Goal: Book appointment/travel/reservation

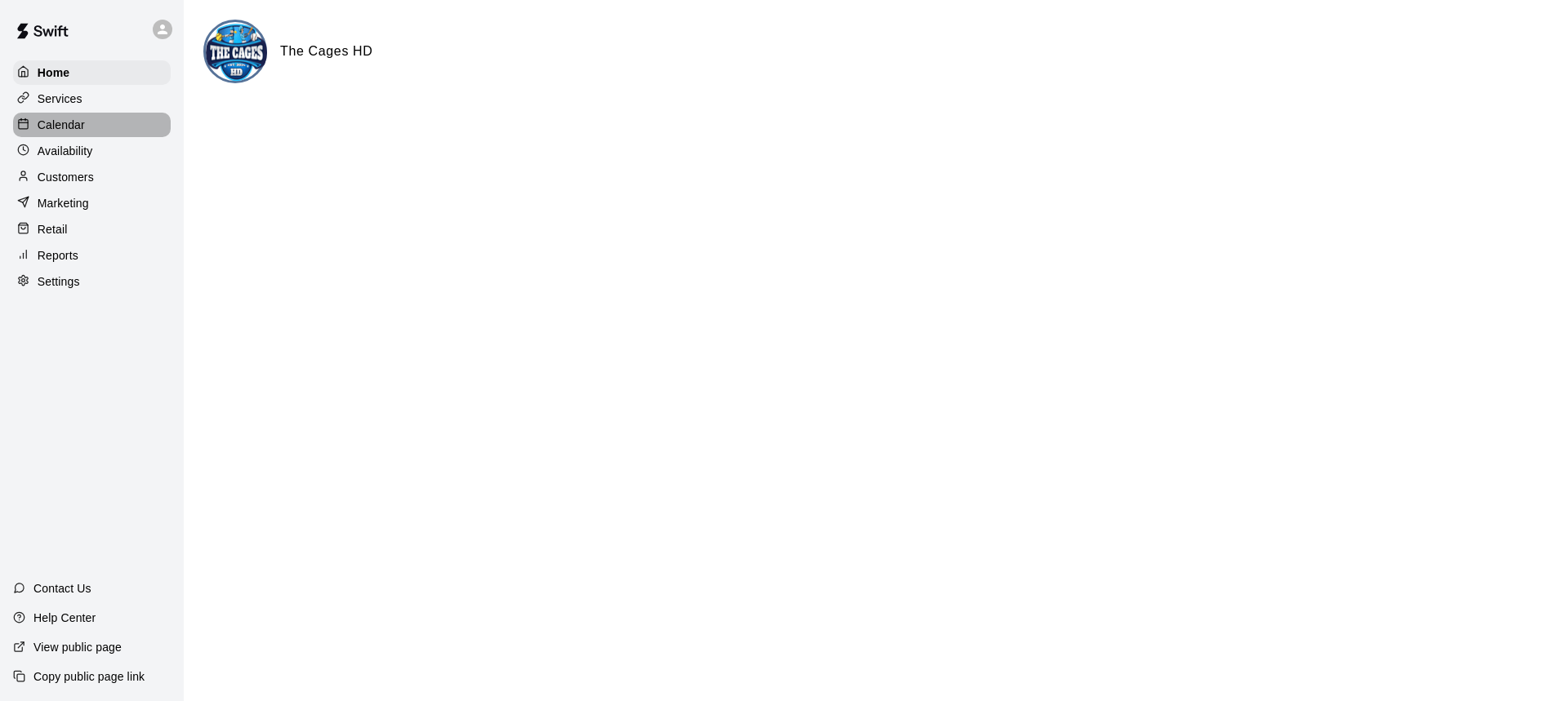
click at [74, 118] on p "Calendar" at bounding box center [61, 124] width 48 height 16
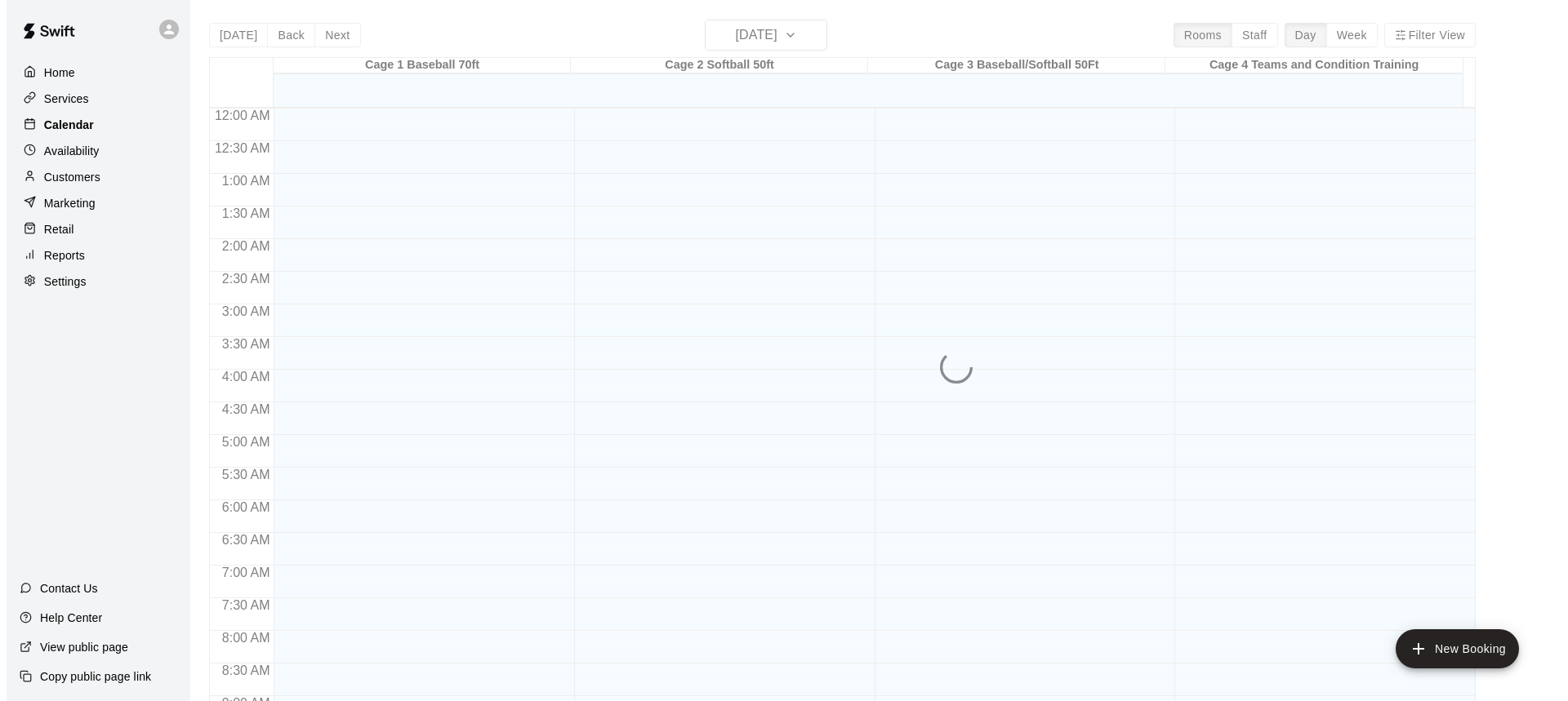
scroll to position [884, 0]
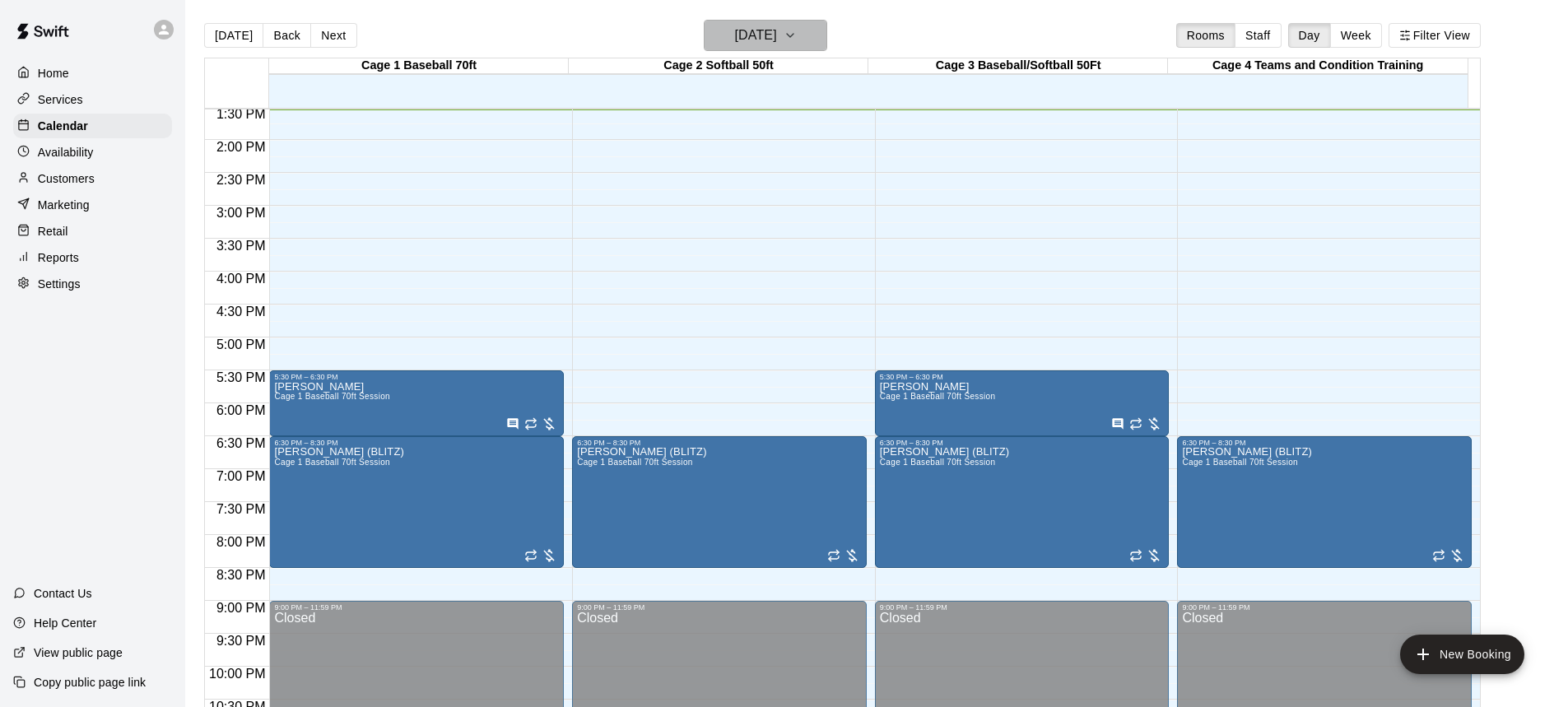
click at [797, 39] on icon "button" at bounding box center [790, 35] width 13 height 20
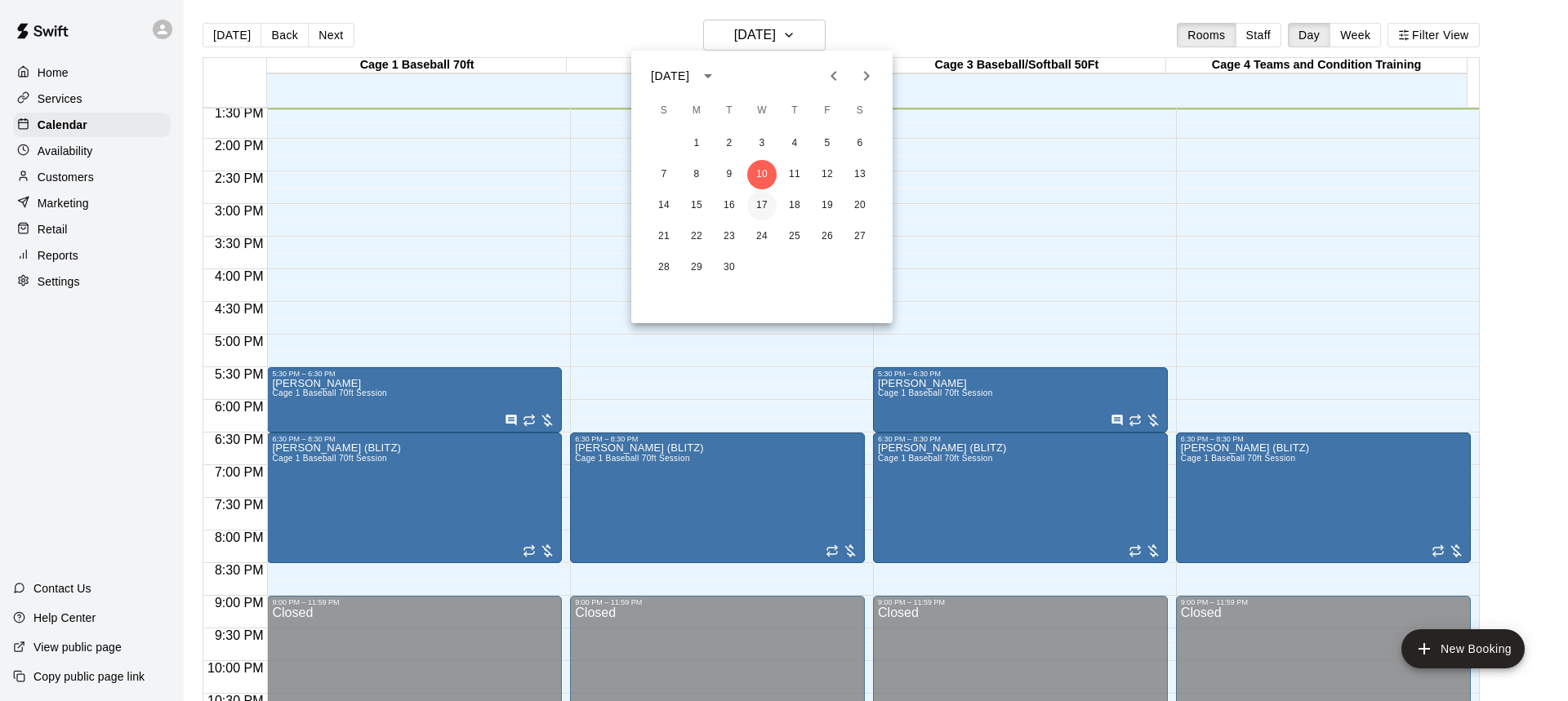
click at [761, 203] on button "17" at bounding box center [761, 206] width 30 height 30
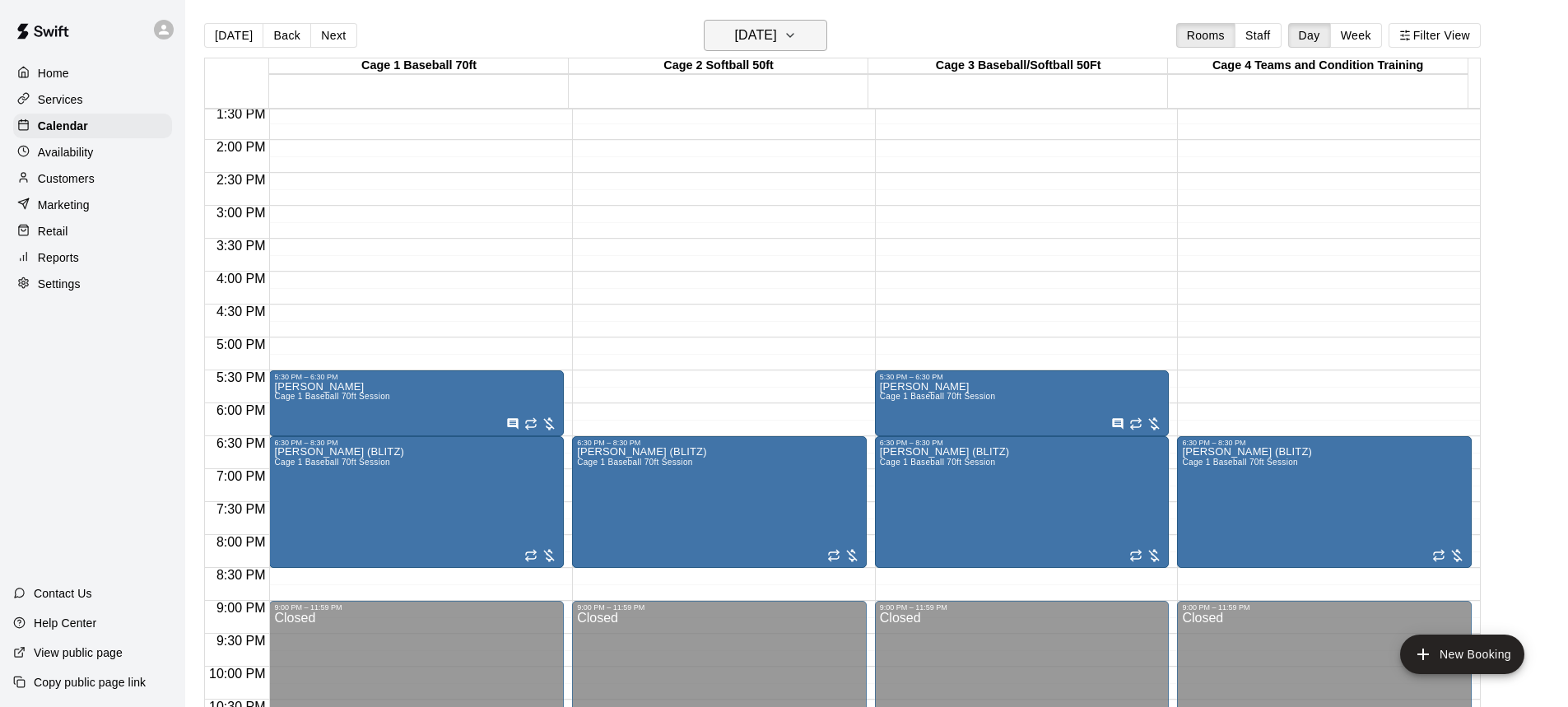
click at [797, 32] on icon "button" at bounding box center [790, 35] width 13 height 20
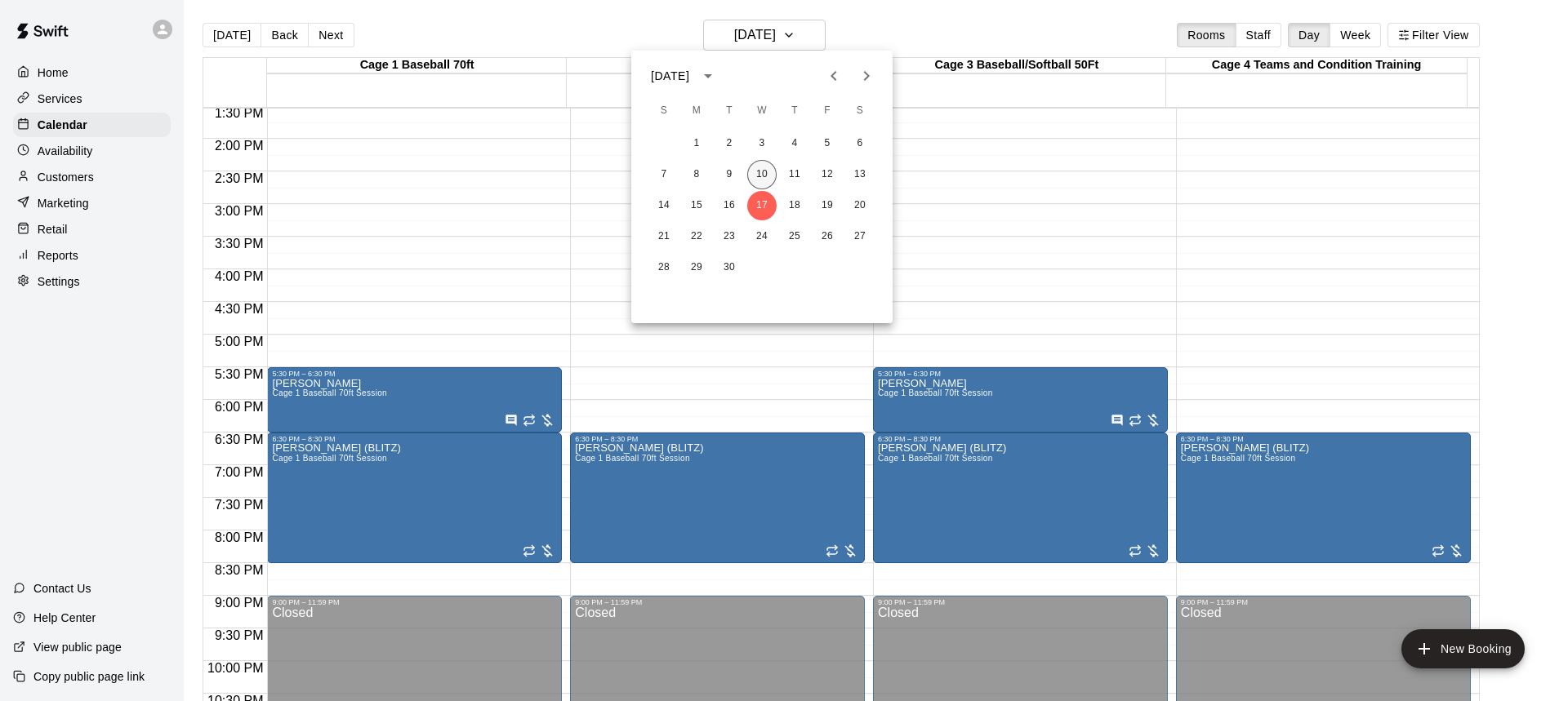
click at [767, 174] on button "10" at bounding box center [761, 174] width 30 height 30
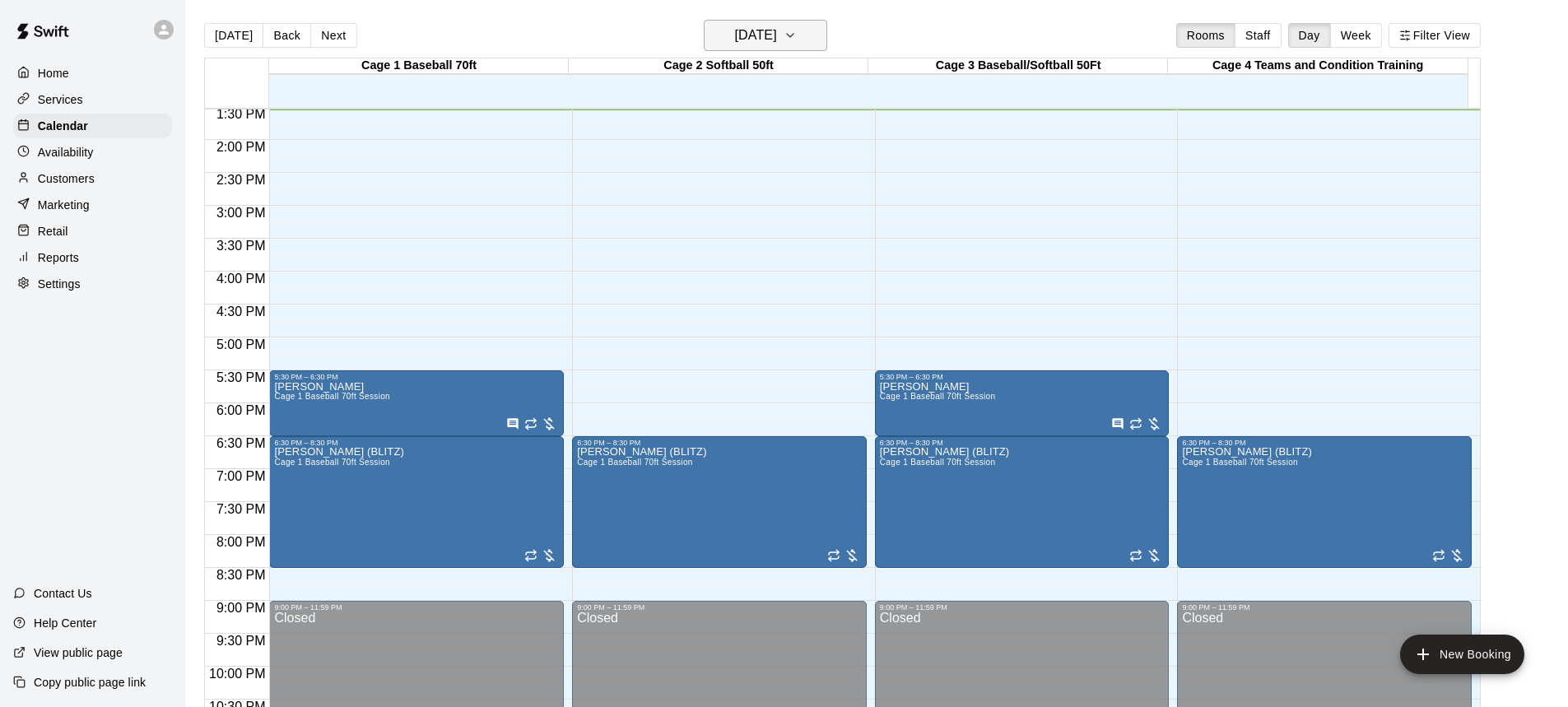
click at [793, 36] on icon "button" at bounding box center [790, 35] width 7 height 3
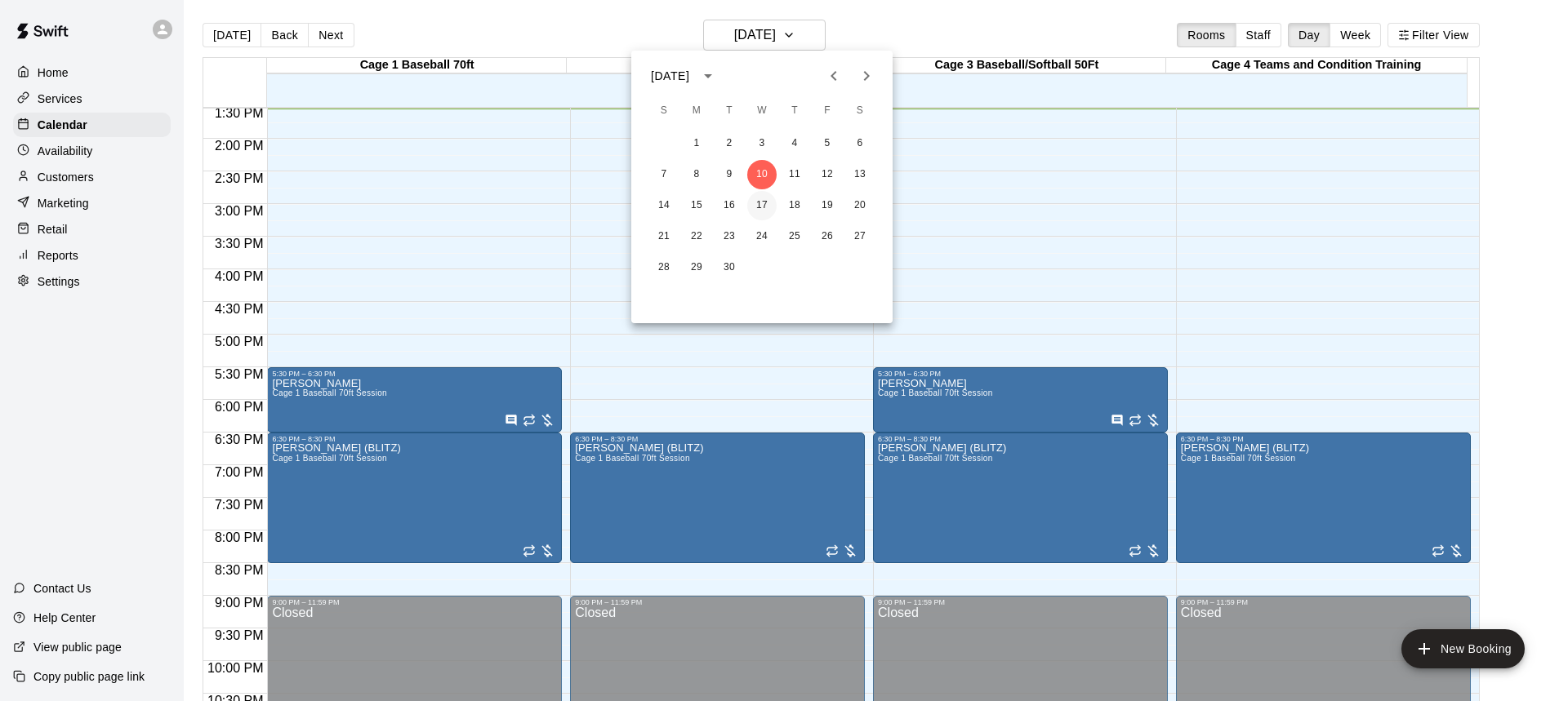
click at [763, 207] on button "17" at bounding box center [761, 206] width 30 height 30
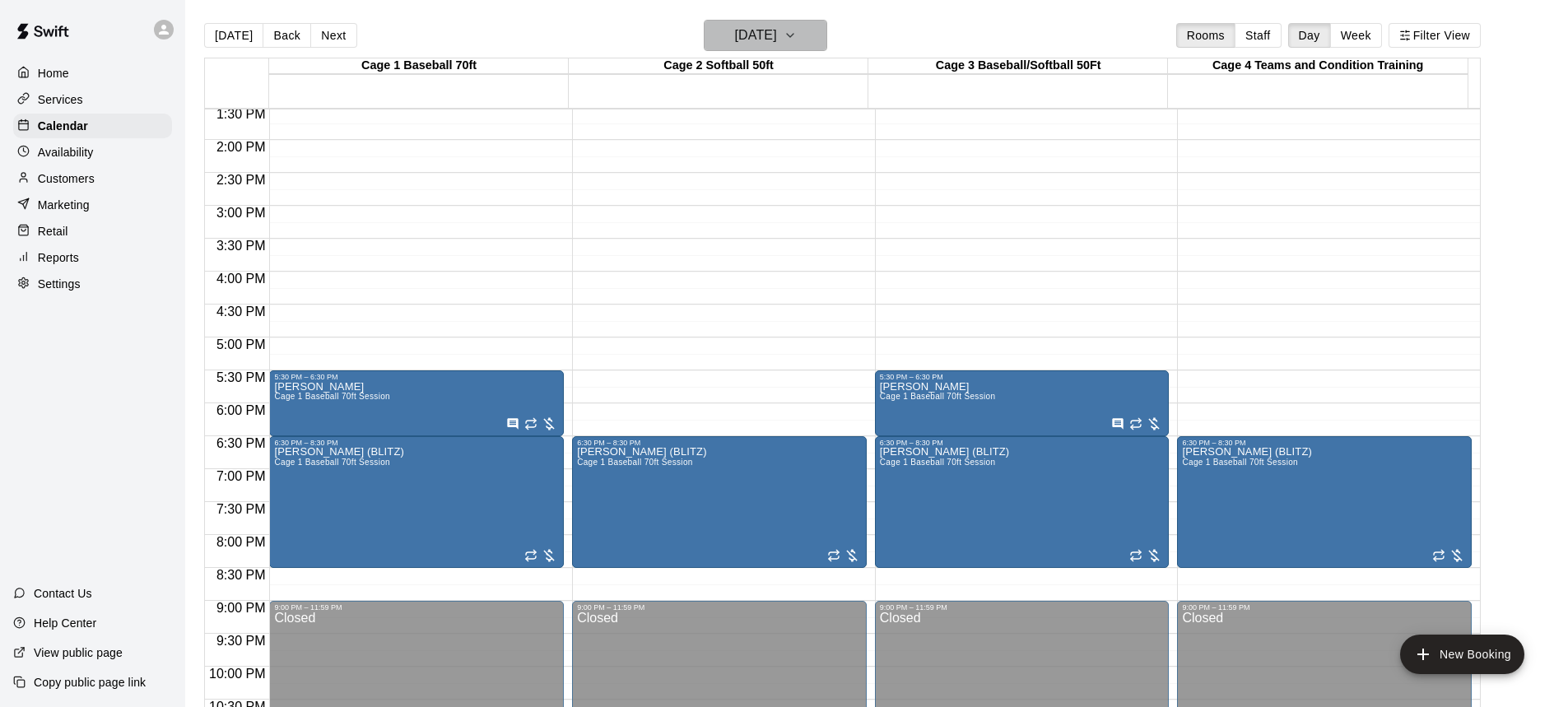
click at [797, 37] on icon "button" at bounding box center [790, 35] width 13 height 20
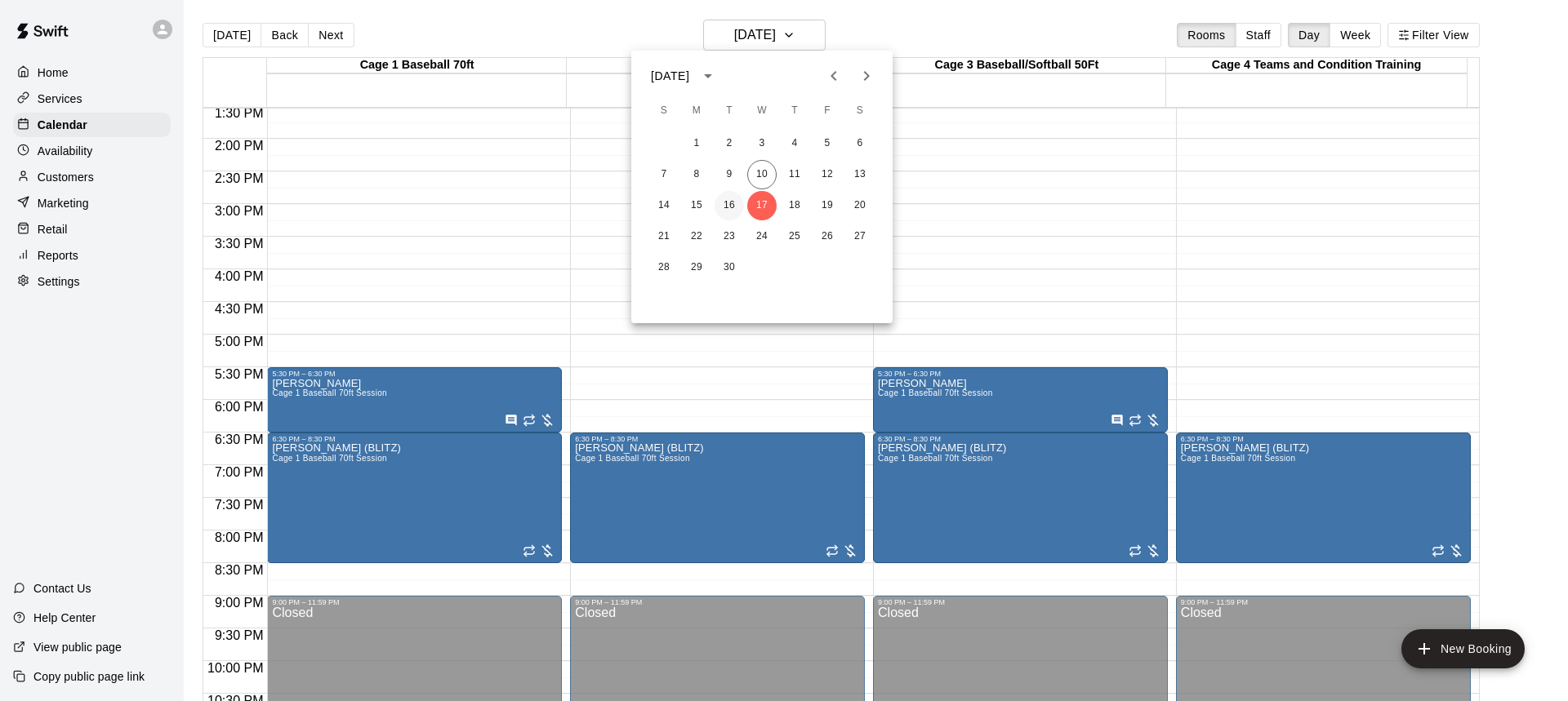
click at [730, 202] on button "16" at bounding box center [729, 206] width 30 height 30
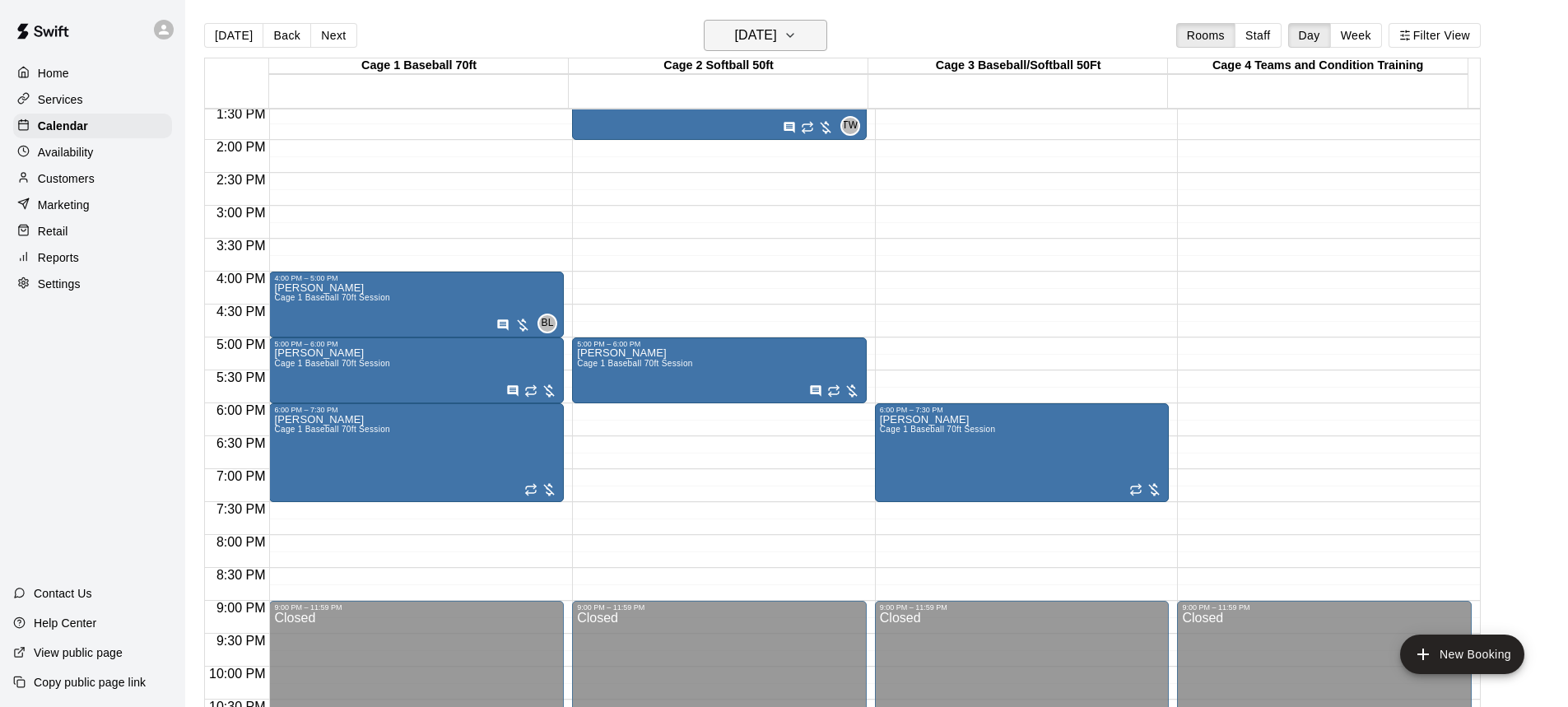
click at [797, 31] on icon "button" at bounding box center [790, 35] width 13 height 20
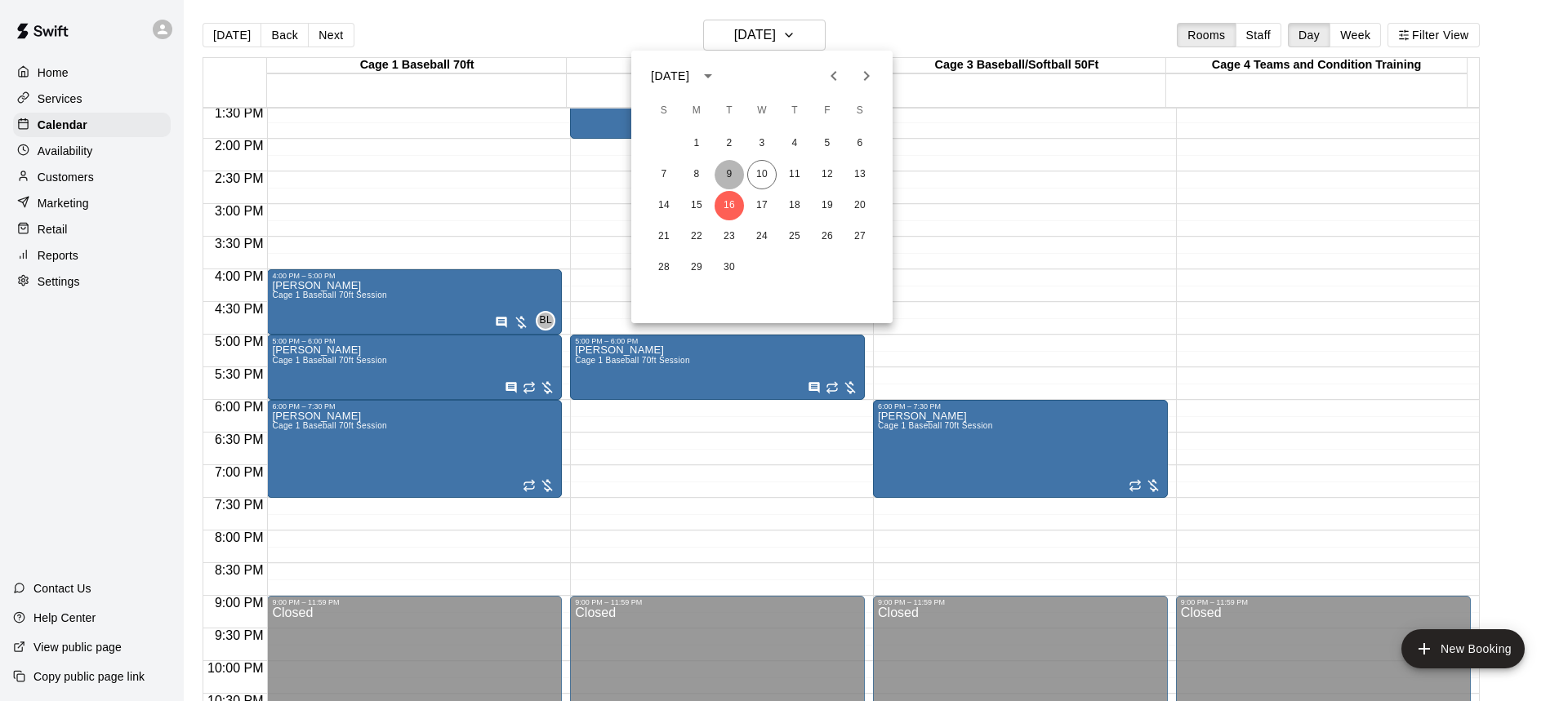
click at [733, 176] on button "9" at bounding box center [729, 174] width 30 height 30
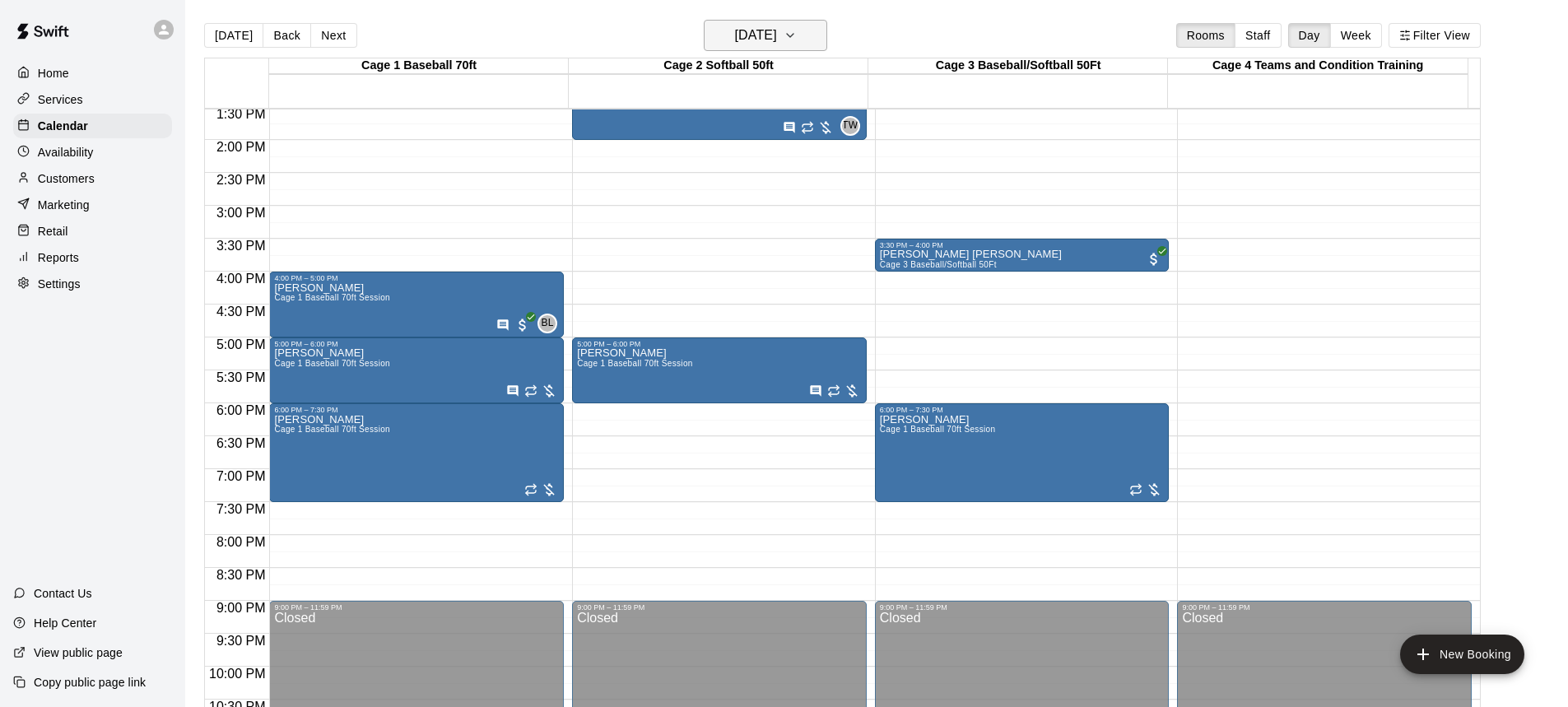
click at [797, 38] on icon "button" at bounding box center [790, 35] width 13 height 20
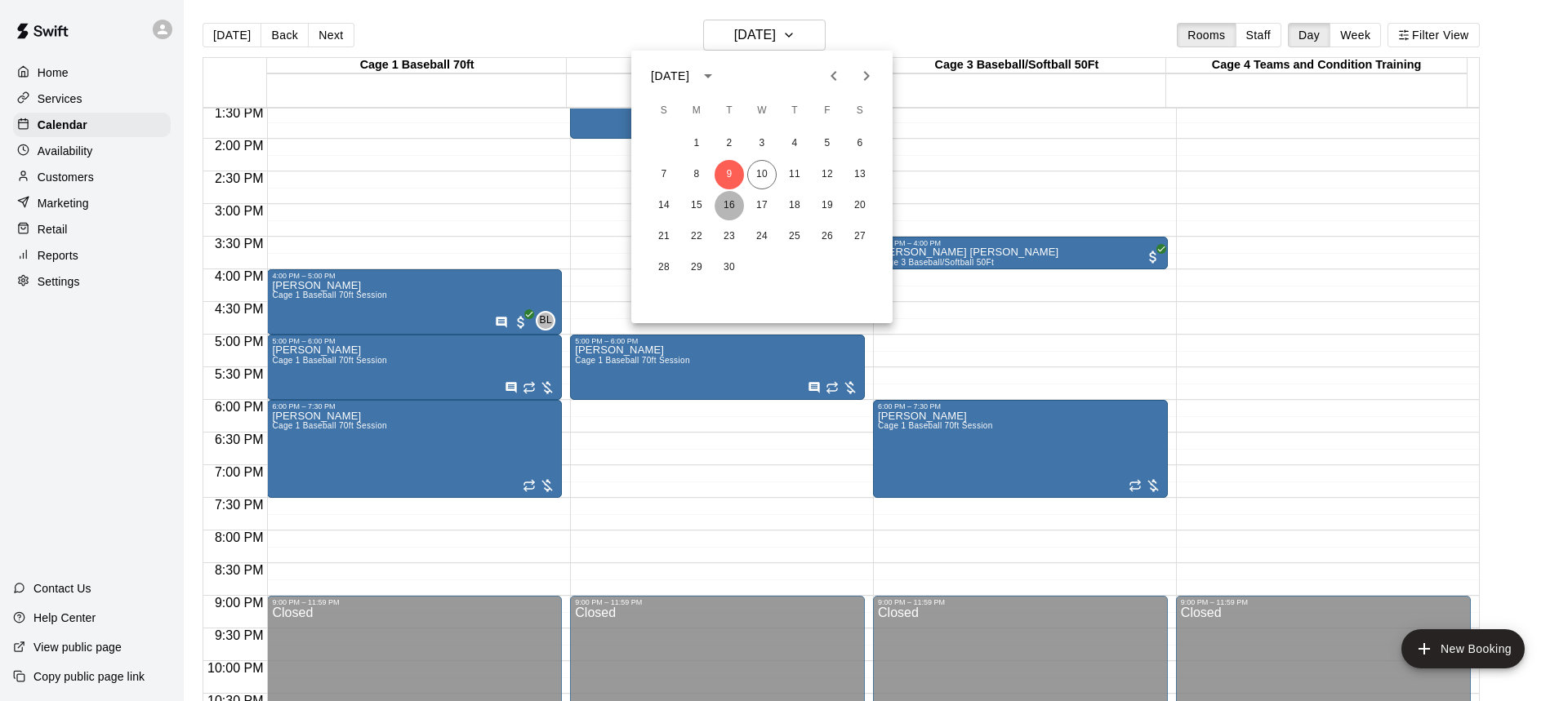
click at [728, 205] on button "16" at bounding box center [729, 206] width 30 height 30
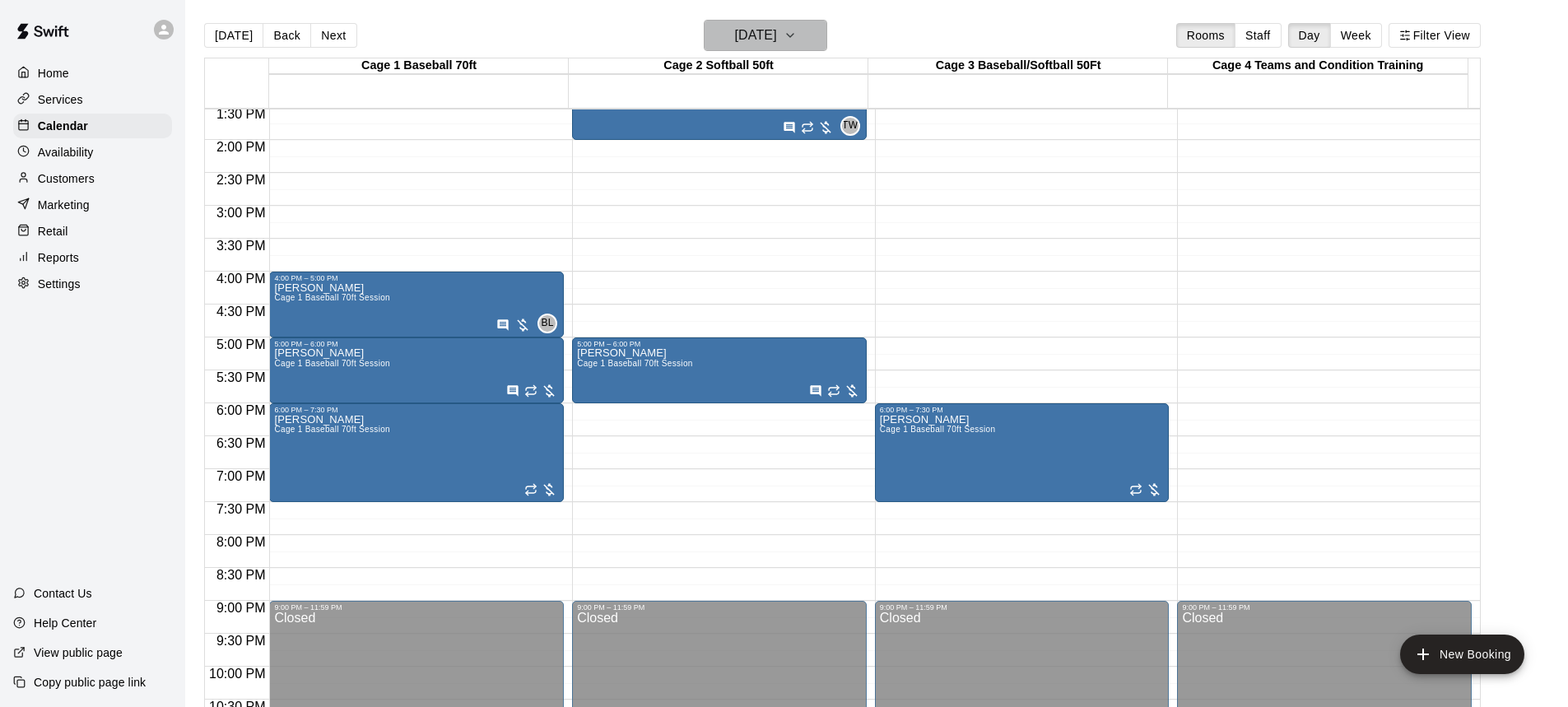
click at [797, 35] on icon "button" at bounding box center [790, 35] width 13 height 20
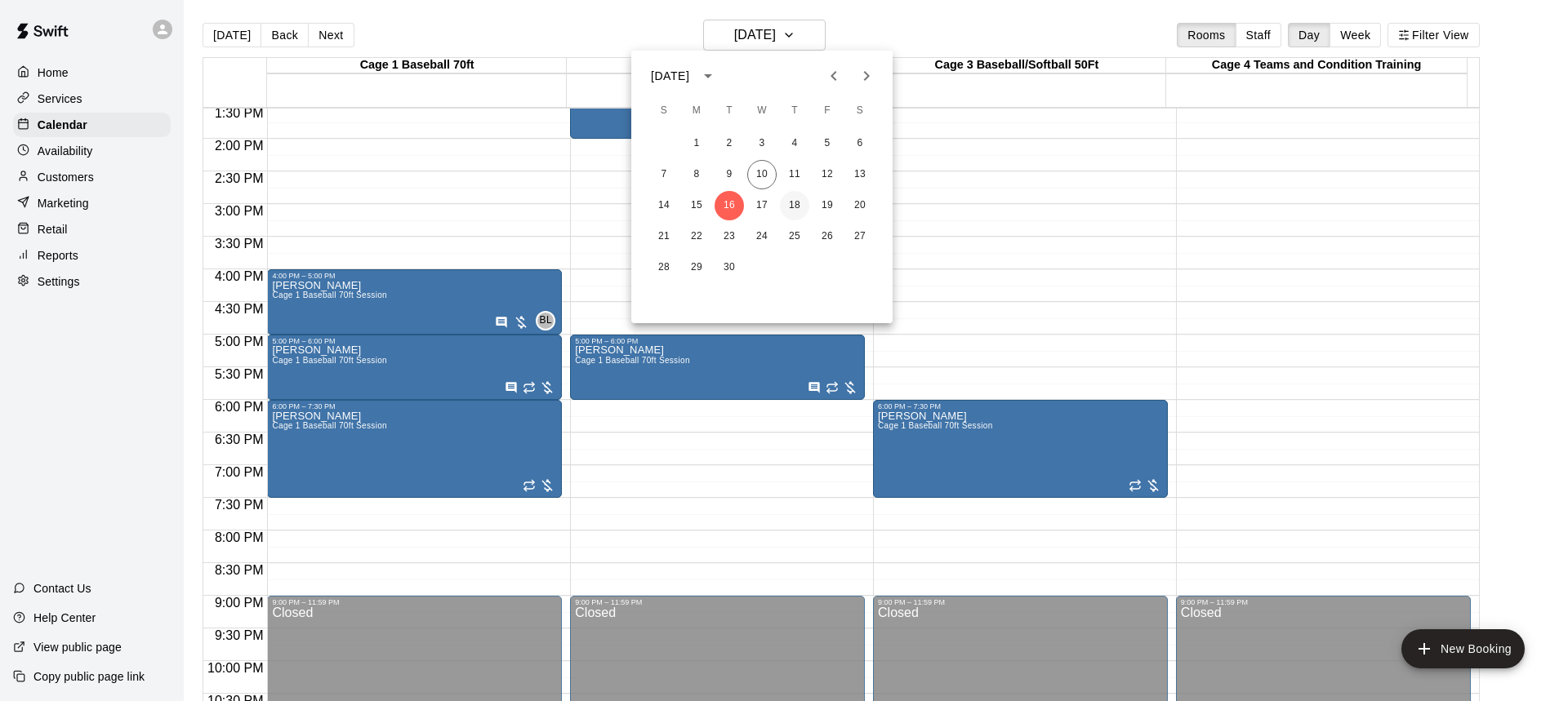
click at [795, 203] on button "18" at bounding box center [794, 206] width 30 height 30
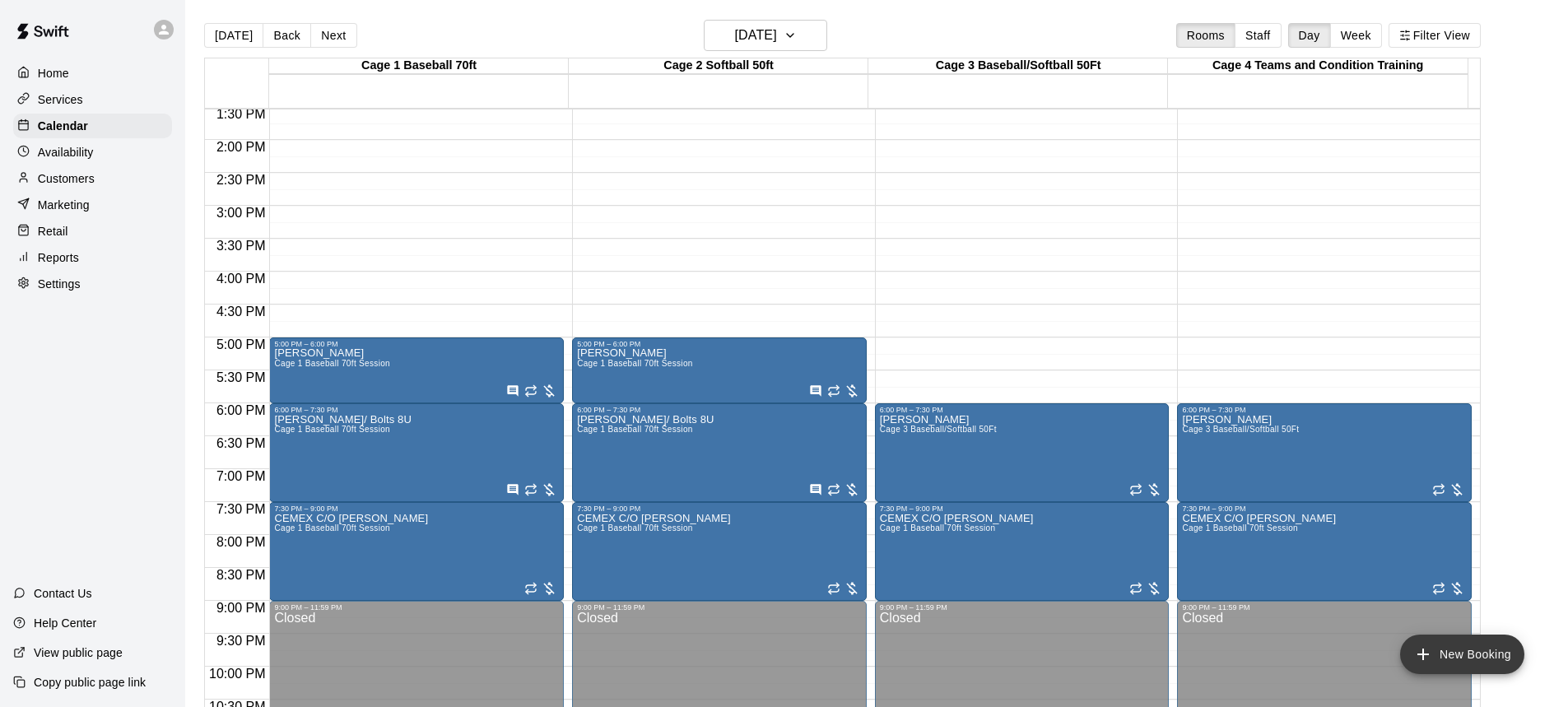
click at [1460, 648] on button "New Booking" at bounding box center [1462, 655] width 124 height 39
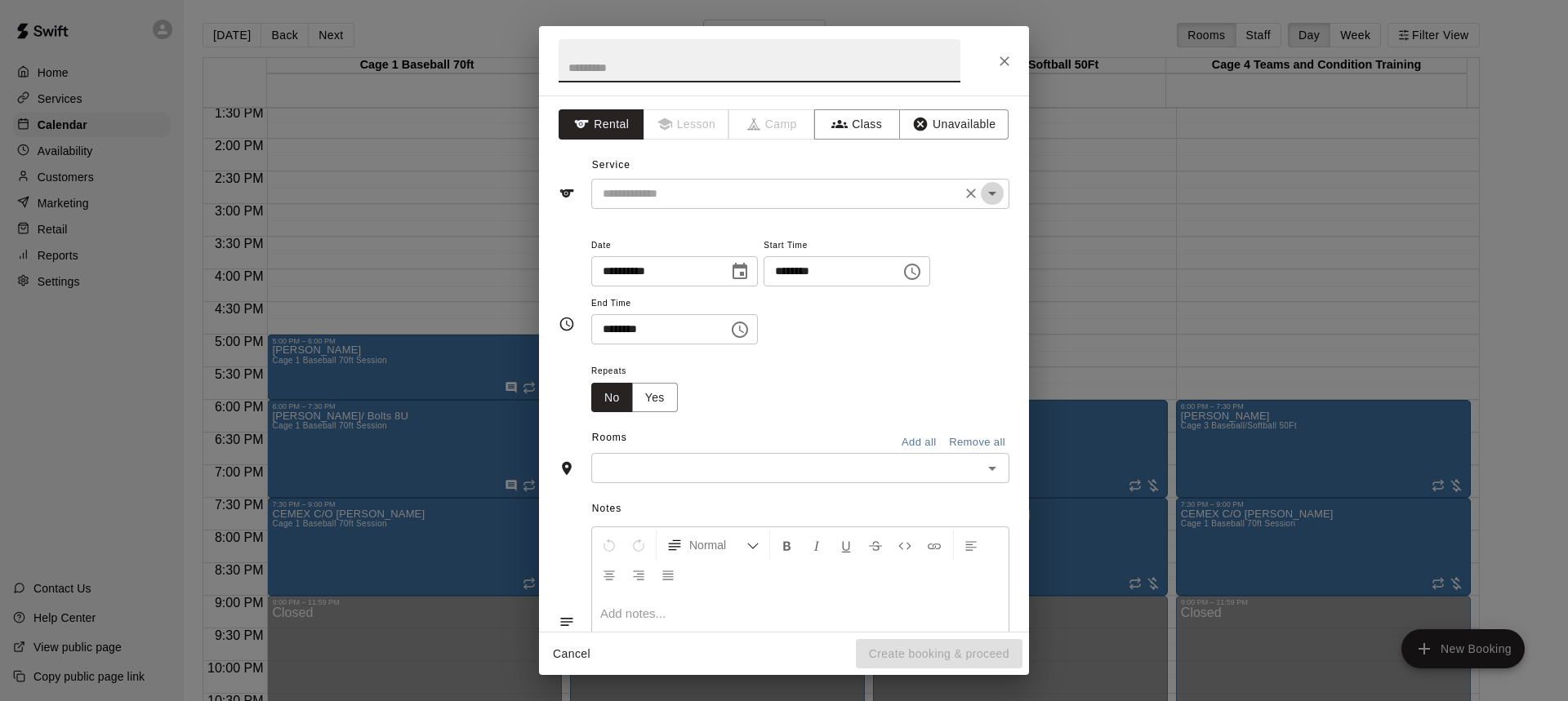
click at [983, 196] on icon "Open" at bounding box center [991, 193] width 20 height 20
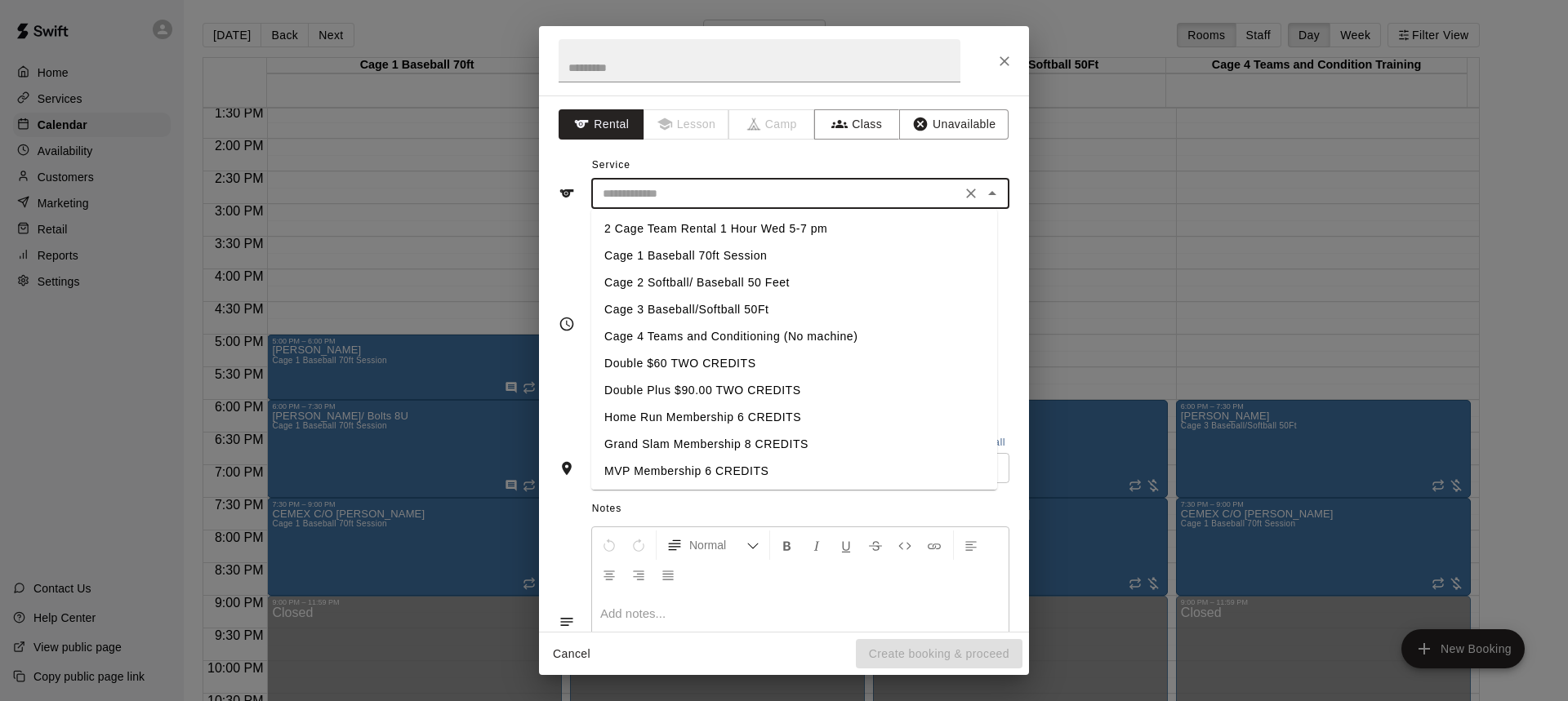
click at [728, 252] on li "Cage 1 Baseball 70ft Session" at bounding box center [794, 256] width 406 height 27
type input "**********"
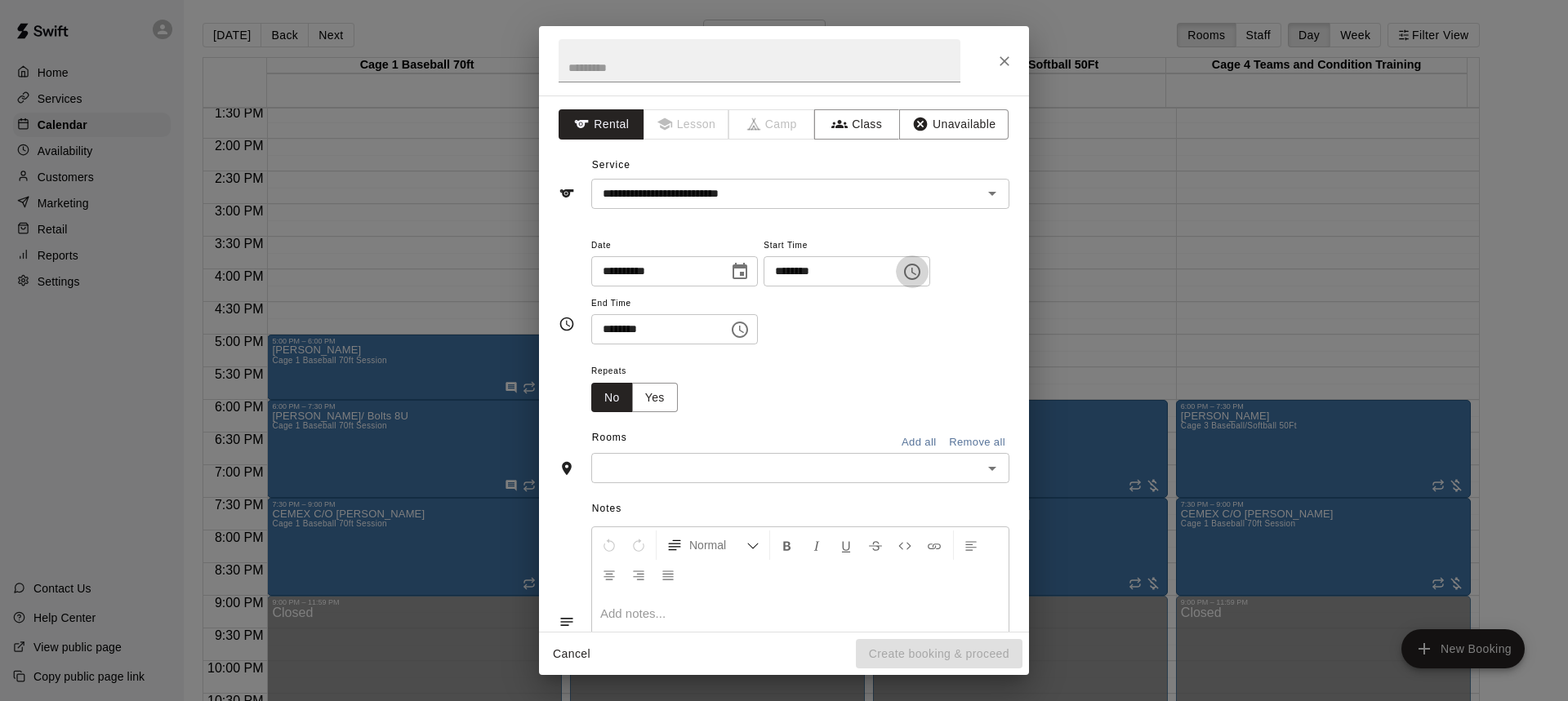
click at [921, 273] on icon "Choose time, selected time is 1:00 PM" at bounding box center [911, 271] width 20 height 20
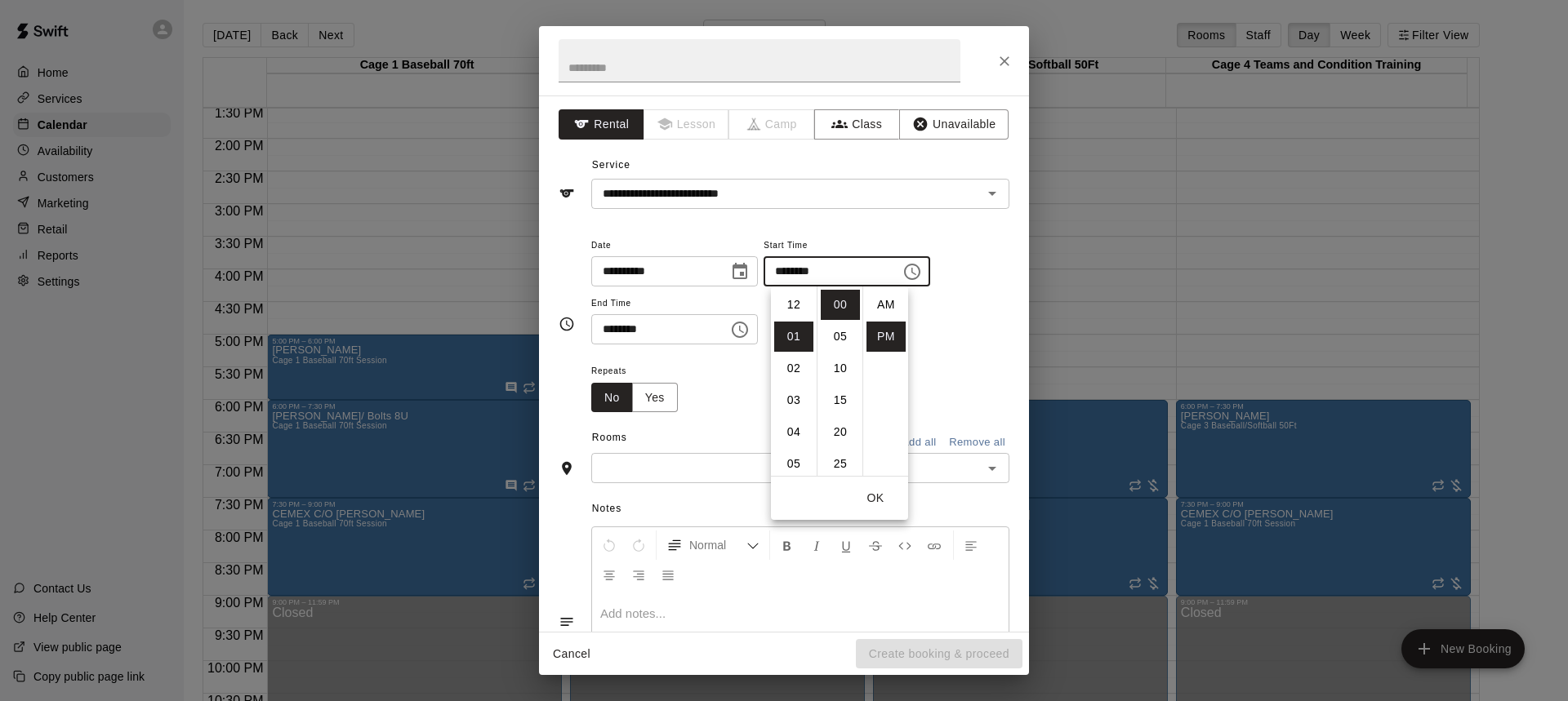
scroll to position [30, 0]
click at [791, 395] on li "04" at bounding box center [794, 401] width 39 height 31
type input "********"
click at [745, 331] on icon "Choose time, selected time is 1:30 PM" at bounding box center [739, 329] width 20 height 20
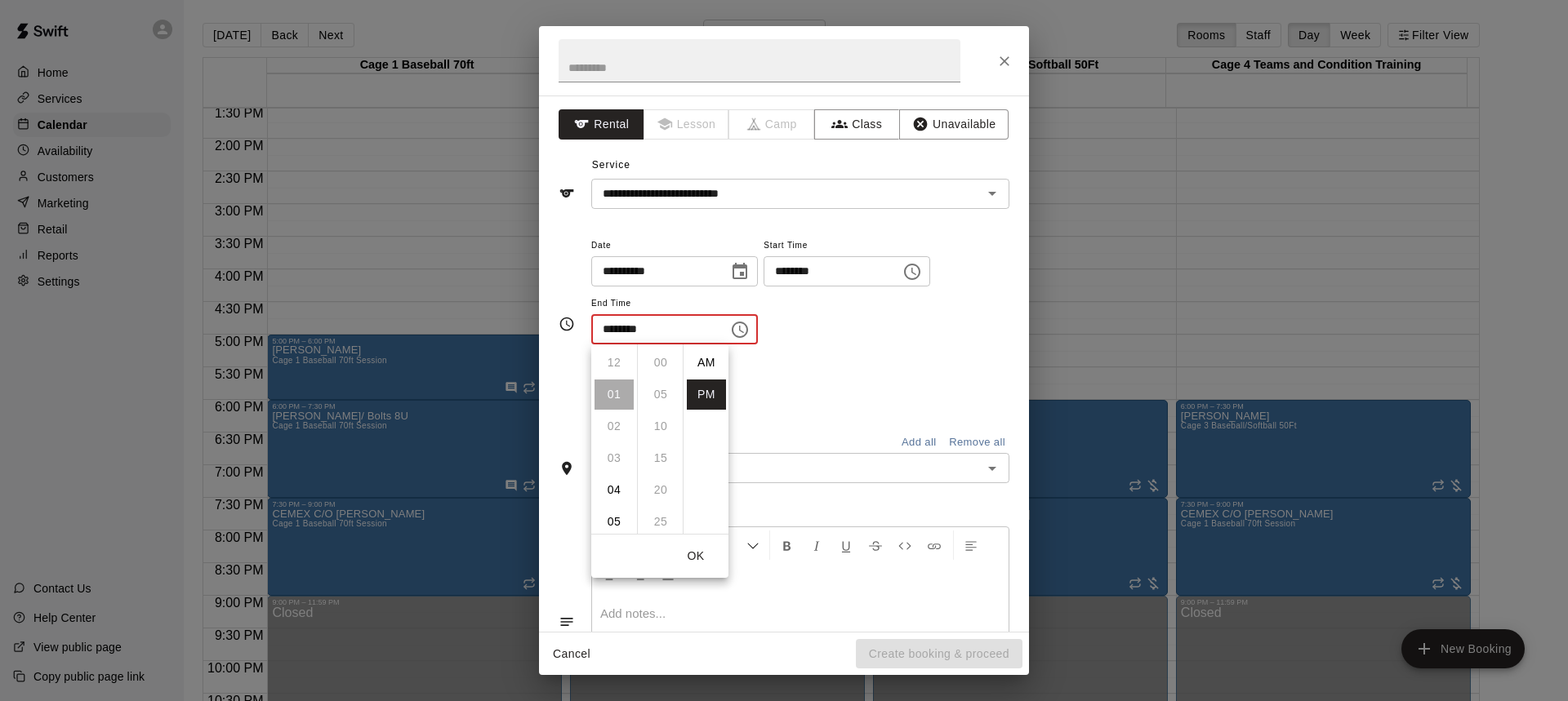
scroll to position [30, 0]
click at [613, 486] on li "05" at bounding box center [614, 491] width 39 height 31
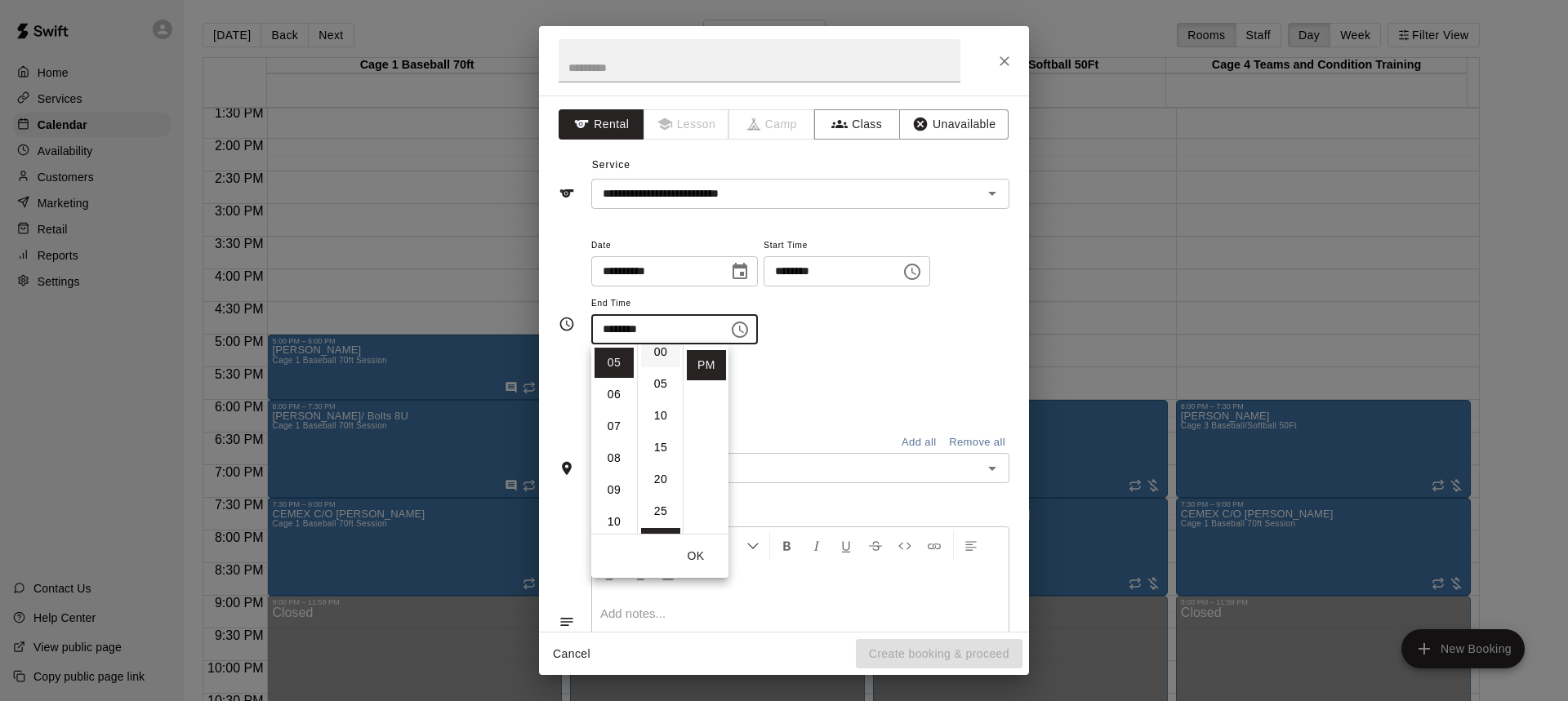
scroll to position [0, 0]
click at [659, 364] on li "00" at bounding box center [660, 363] width 39 height 31
type input "********"
click at [982, 198] on icon "Open" at bounding box center [991, 193] width 20 height 20
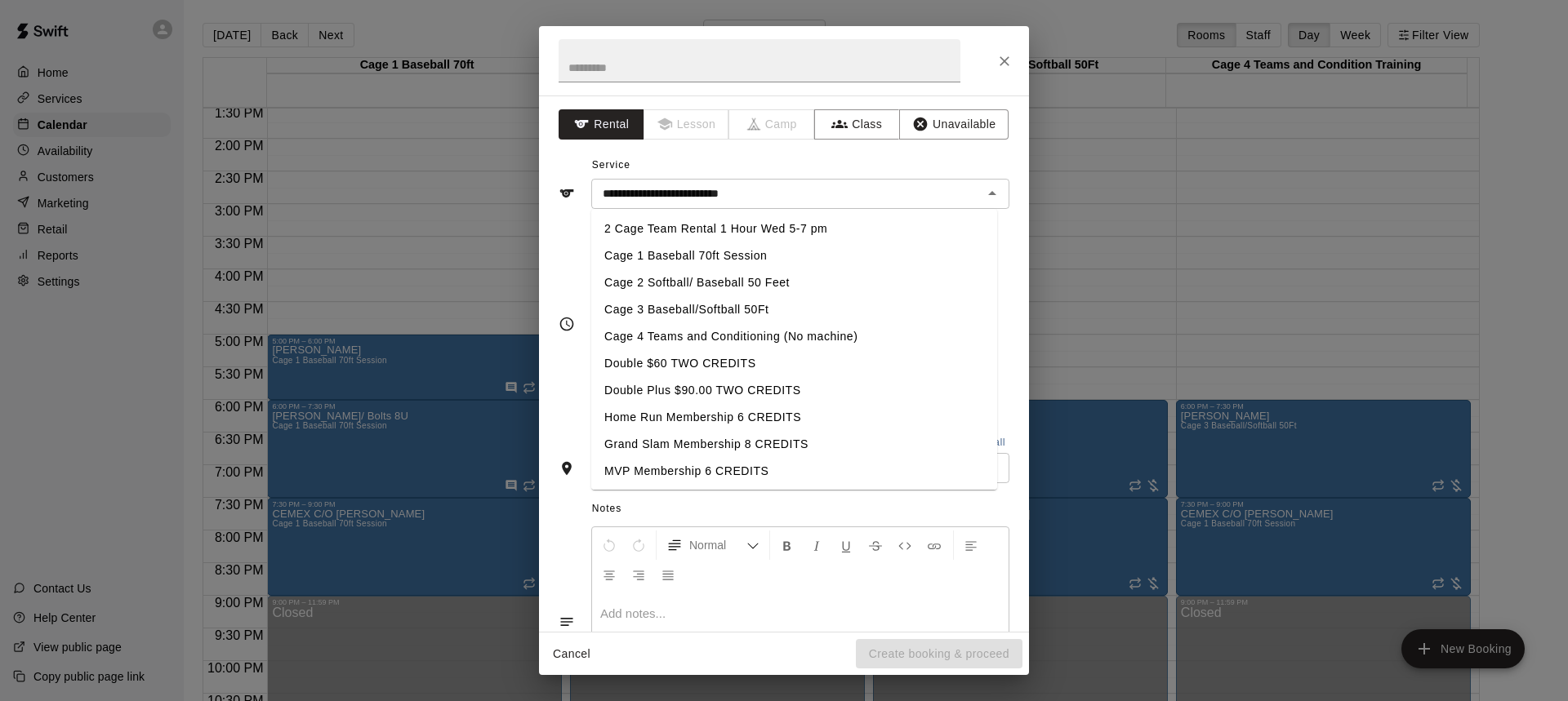
click at [695, 273] on li "Cage 2 Softball/ Baseball 50 Feet" at bounding box center [794, 283] width 406 height 27
type input "**********"
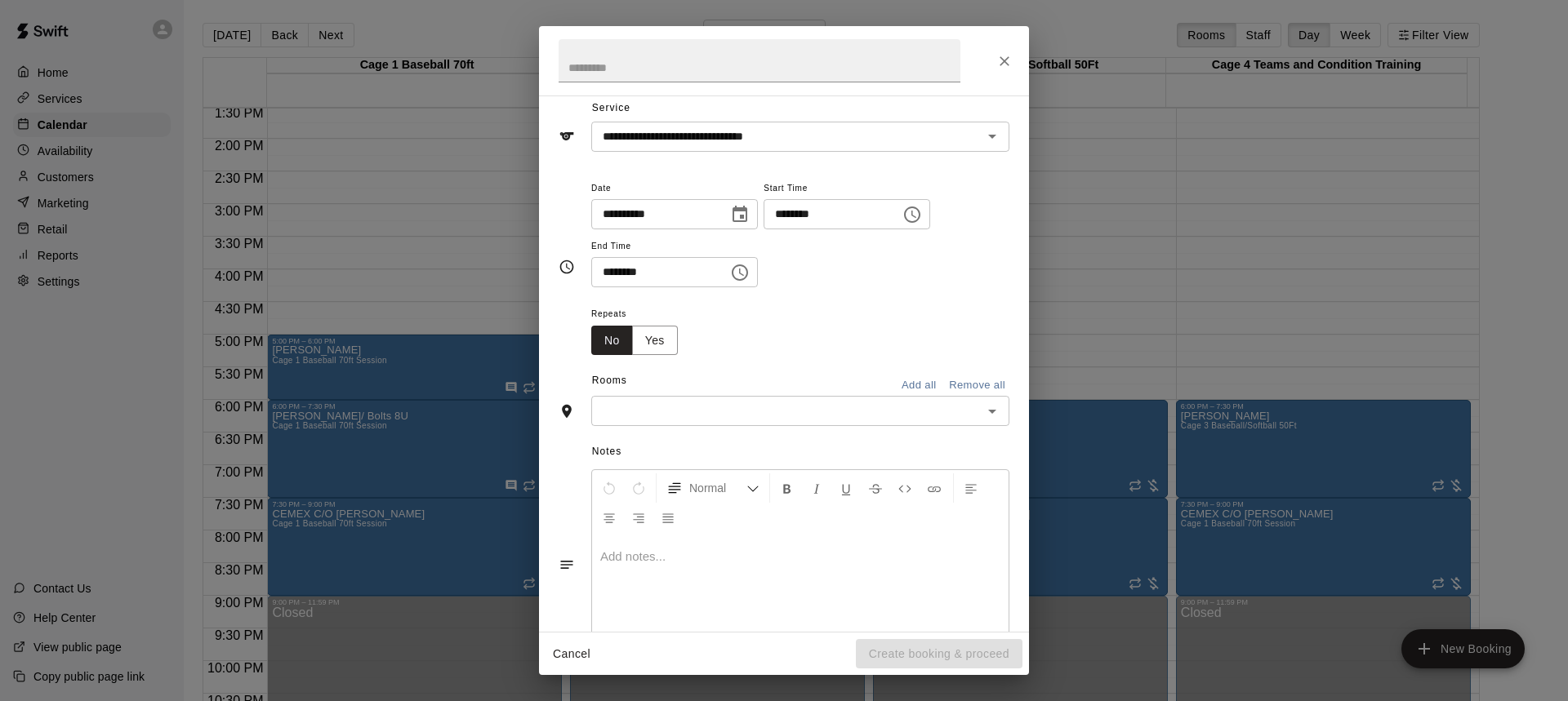
scroll to position [115, 0]
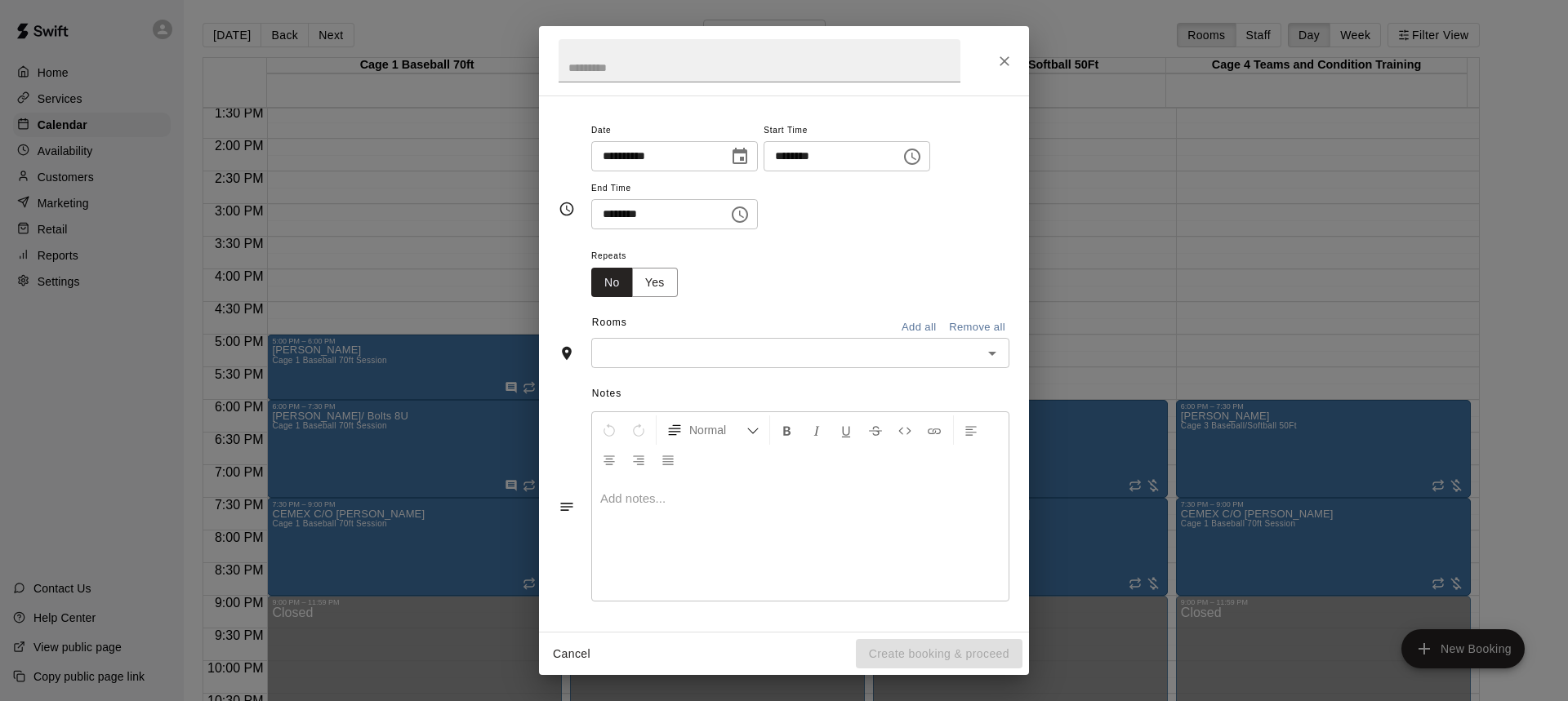
click at [984, 349] on icon "Open" at bounding box center [991, 353] width 20 height 20
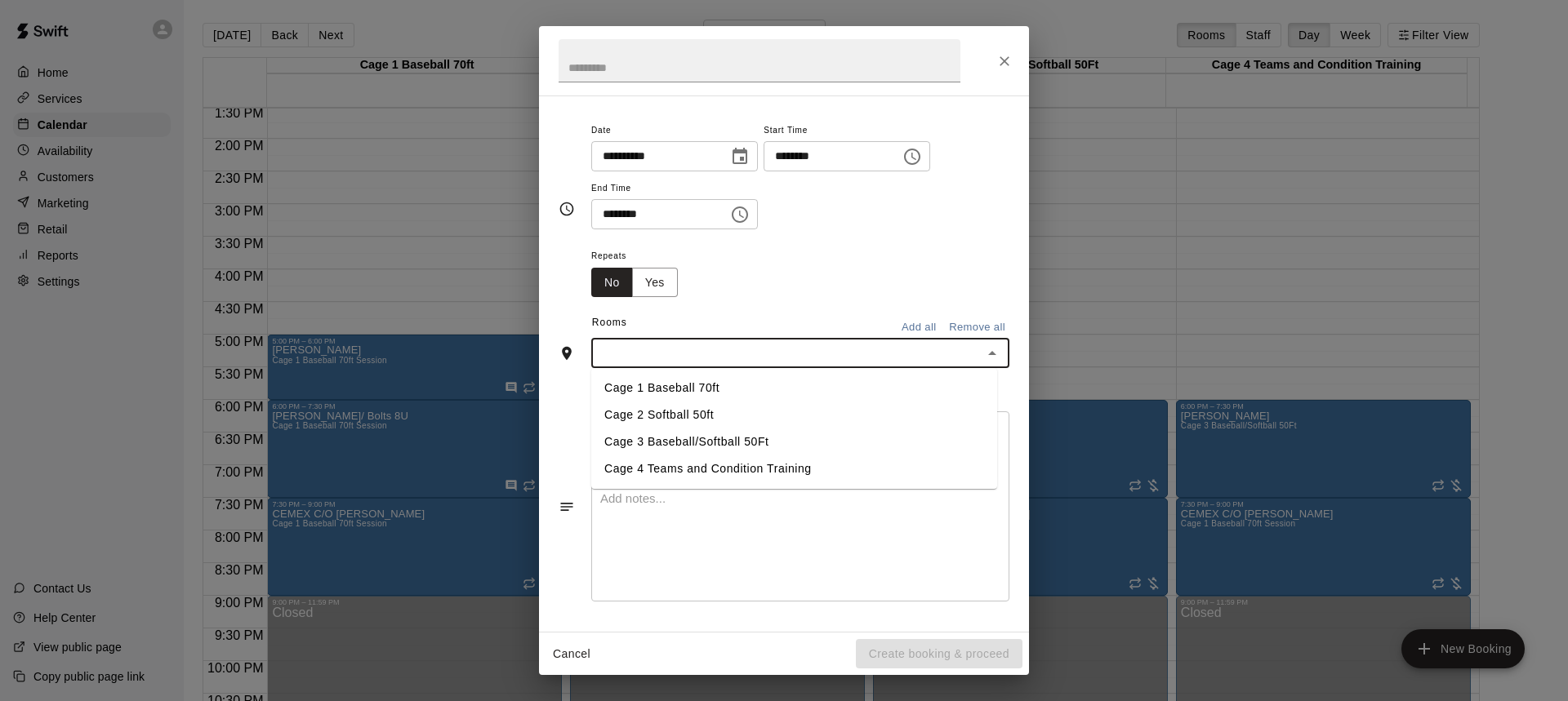
click at [659, 414] on li "Cage 2 Softball 50ft" at bounding box center [794, 415] width 406 height 27
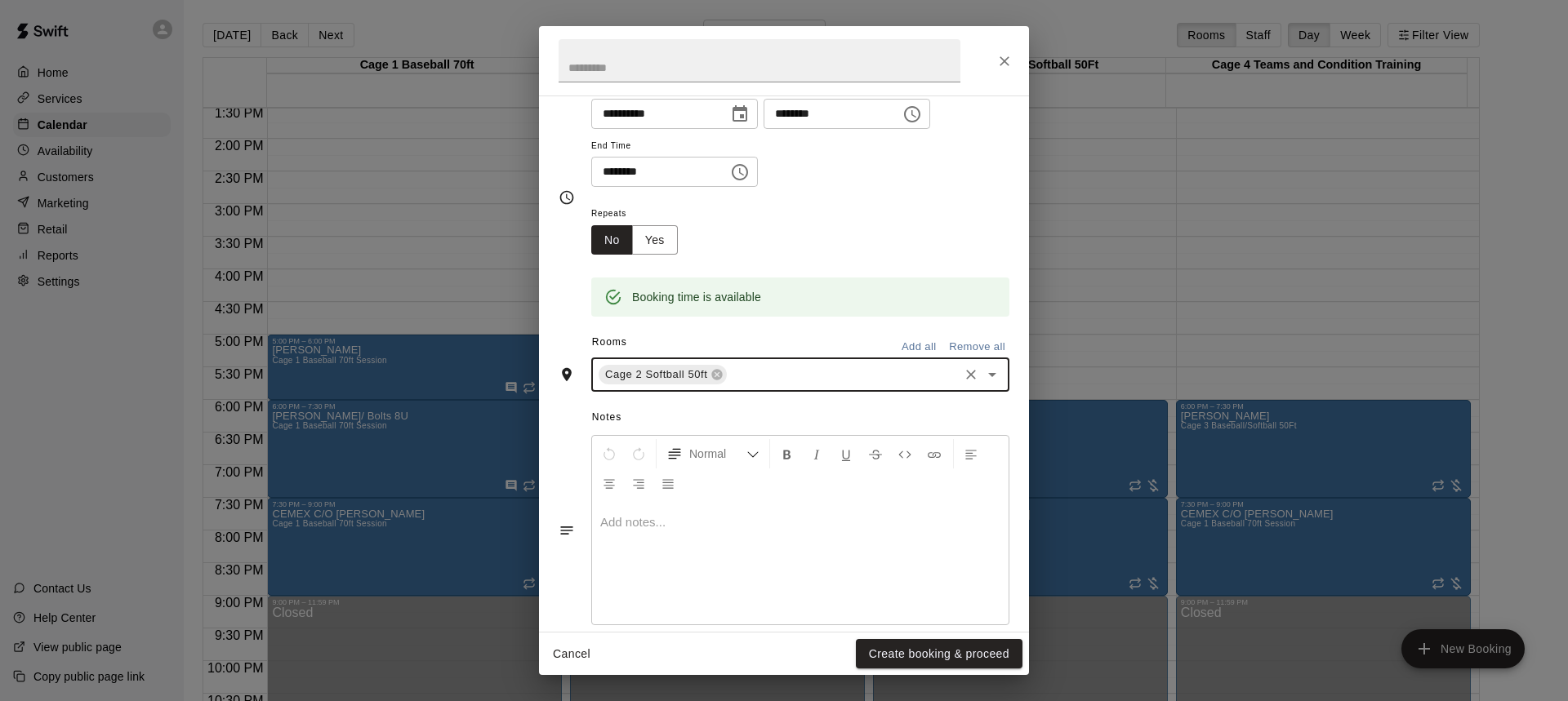
scroll to position [181, 0]
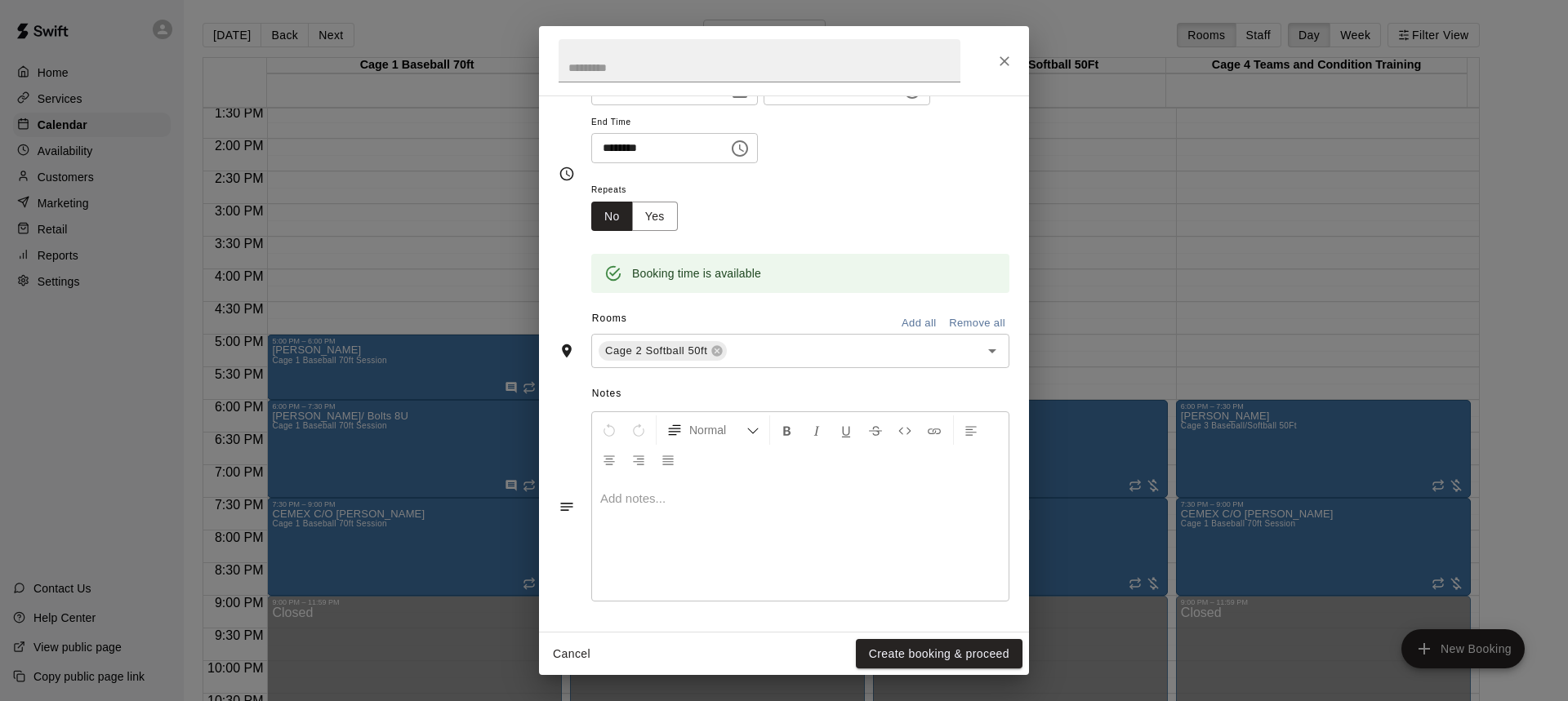
click at [697, 561] on div at bounding box center [800, 539] width 416 height 123
click at [962, 646] on button "Create booking & proceed" at bounding box center [939, 654] width 167 height 31
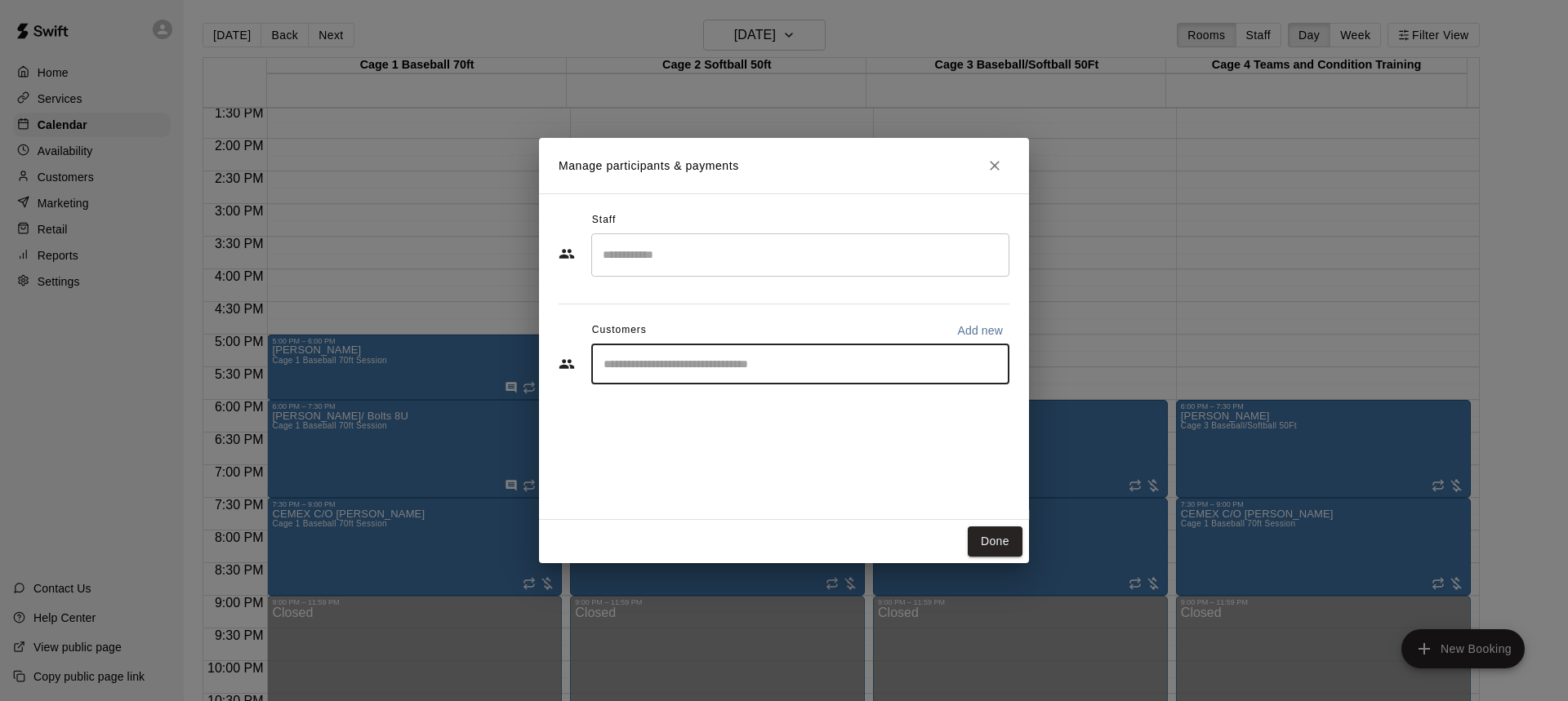
click at [824, 368] on input "Start typing to search customers..." at bounding box center [800, 363] width 403 height 16
click at [979, 332] on p "Add new" at bounding box center [980, 330] width 46 height 16
select select "**"
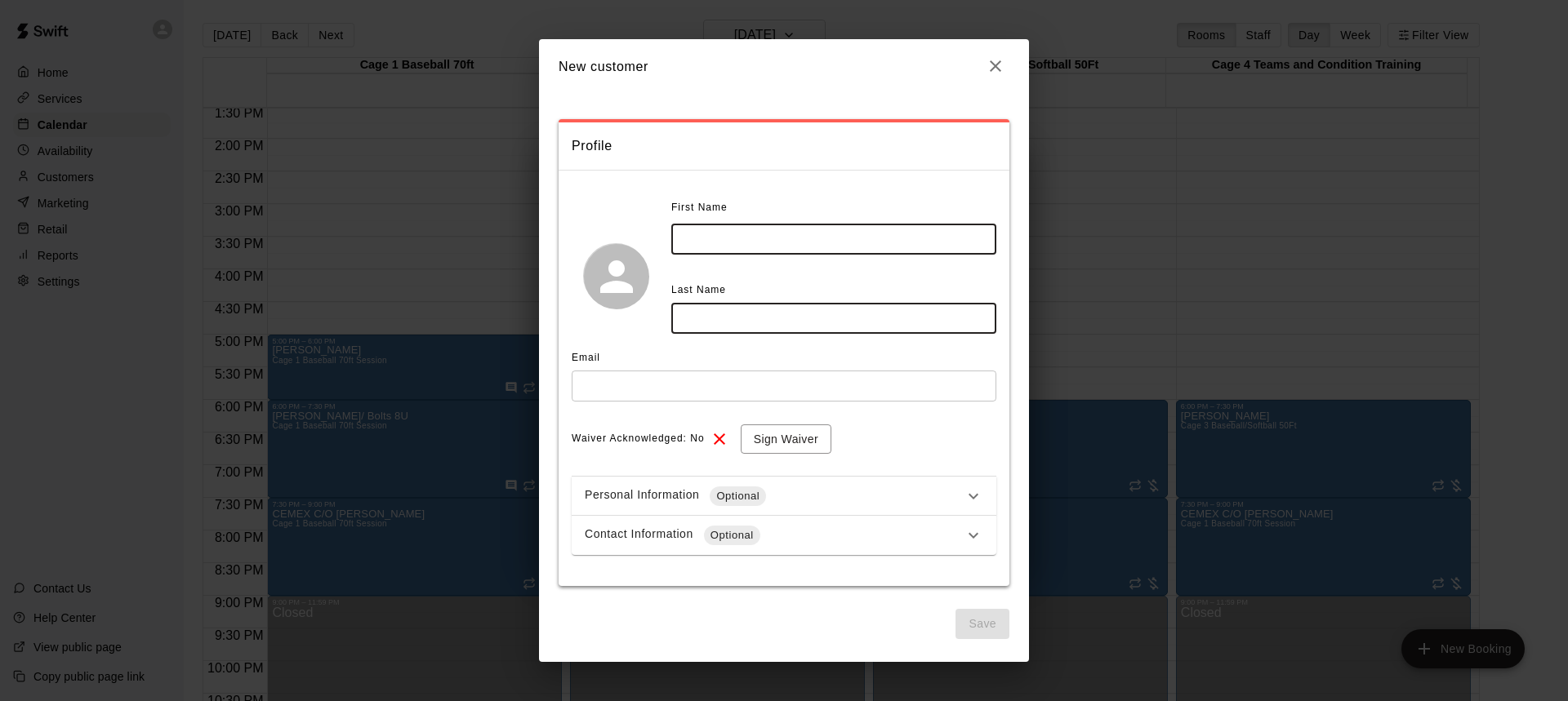
click at [746, 247] on input "text" at bounding box center [834, 239] width 325 height 31
click at [756, 234] on input "text" at bounding box center [834, 239] width 325 height 31
type input "******"
click at [705, 311] on input "text" at bounding box center [834, 318] width 325 height 31
type input "******"
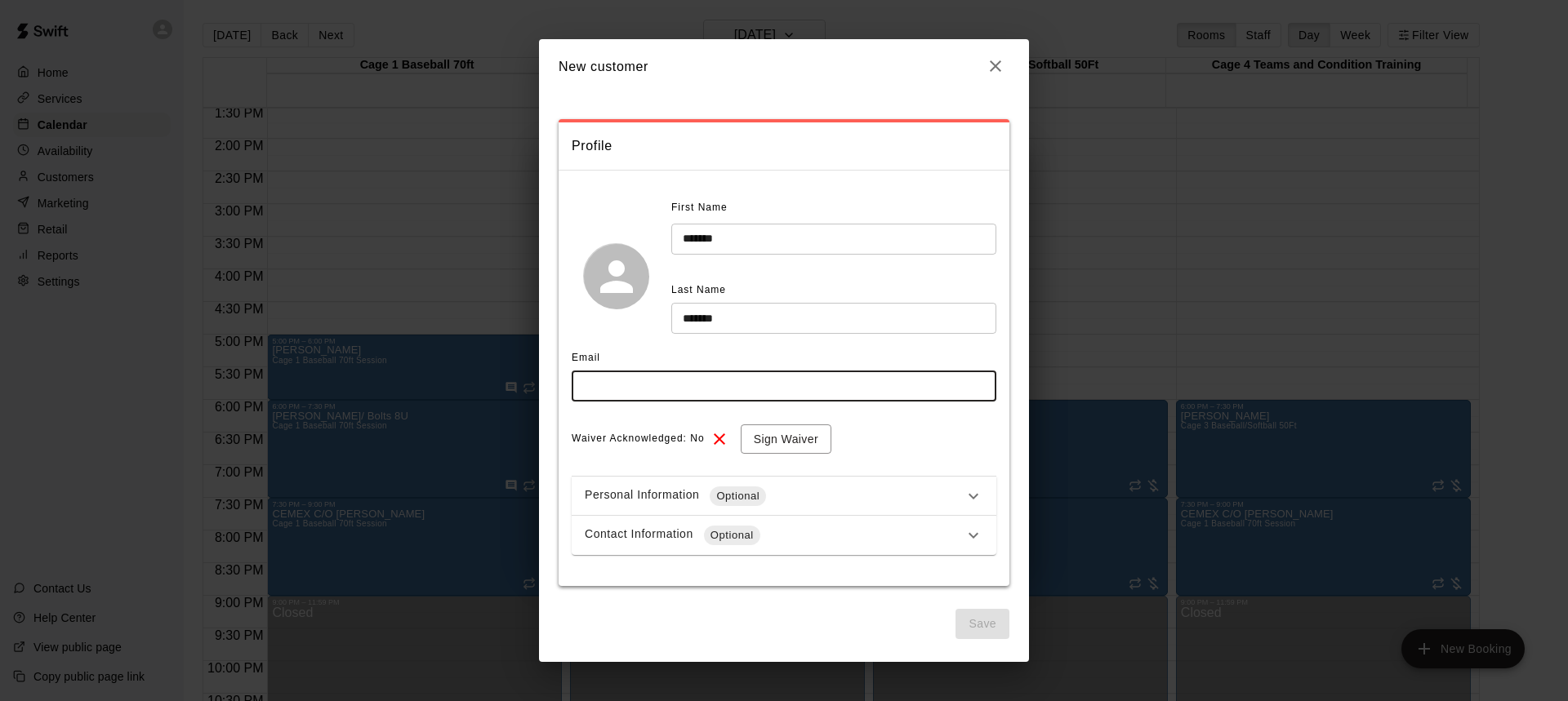
click at [690, 388] on input "text" at bounding box center [784, 386] width 425 height 31
type input "**********"
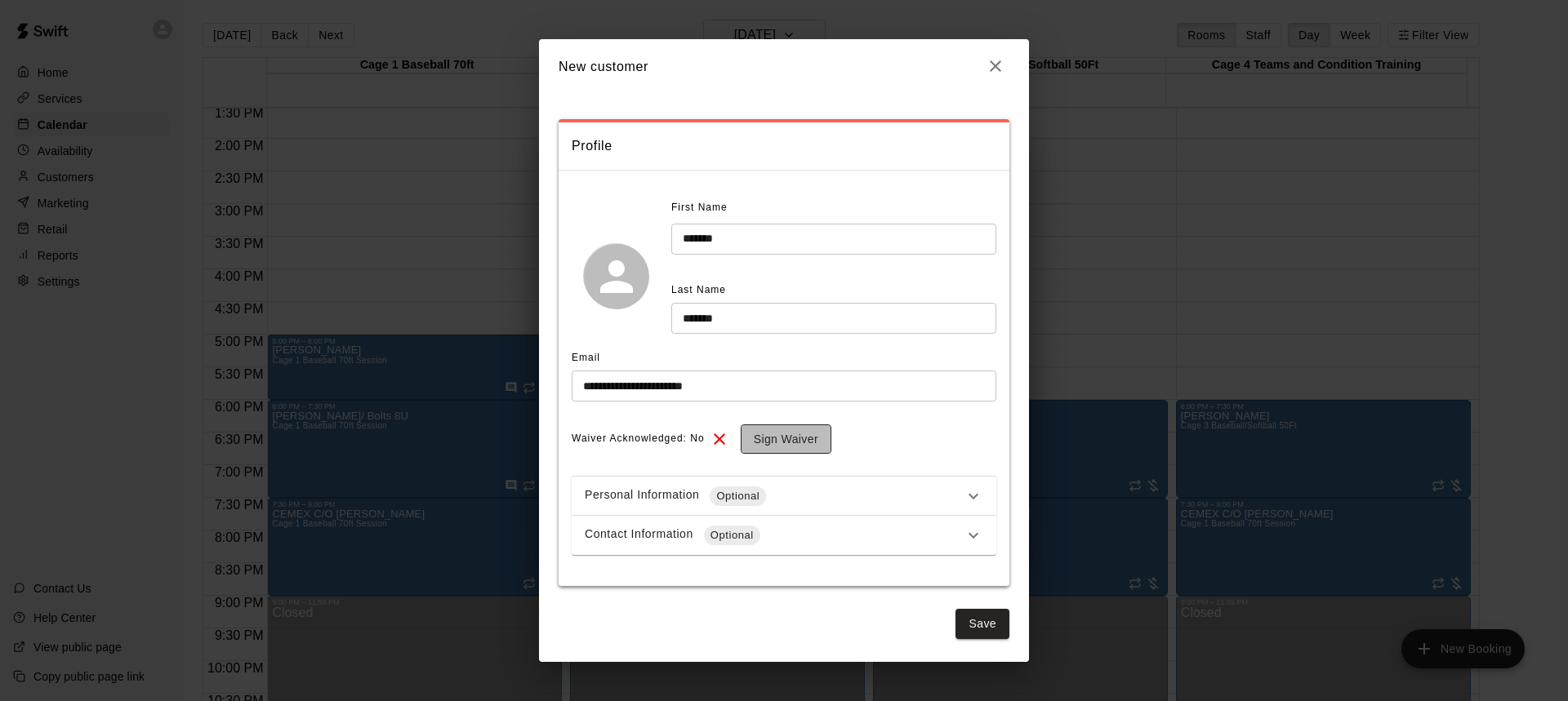
click at [794, 443] on button "Sign Waiver" at bounding box center [785, 440] width 91 height 31
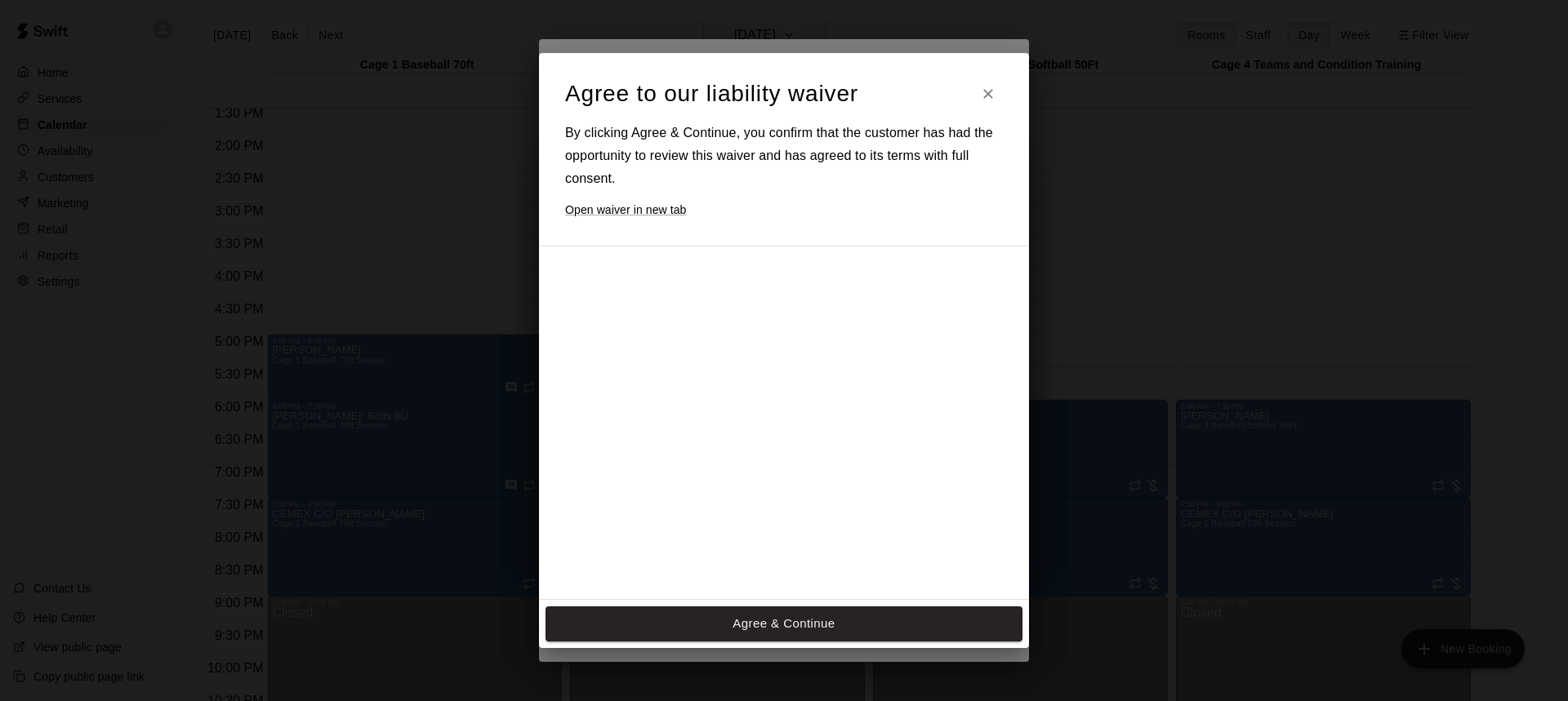
click at [797, 467] on div at bounding box center [769, 523] width 408 height 528
click at [813, 619] on button "Agree & Continue" at bounding box center [784, 624] width 476 height 34
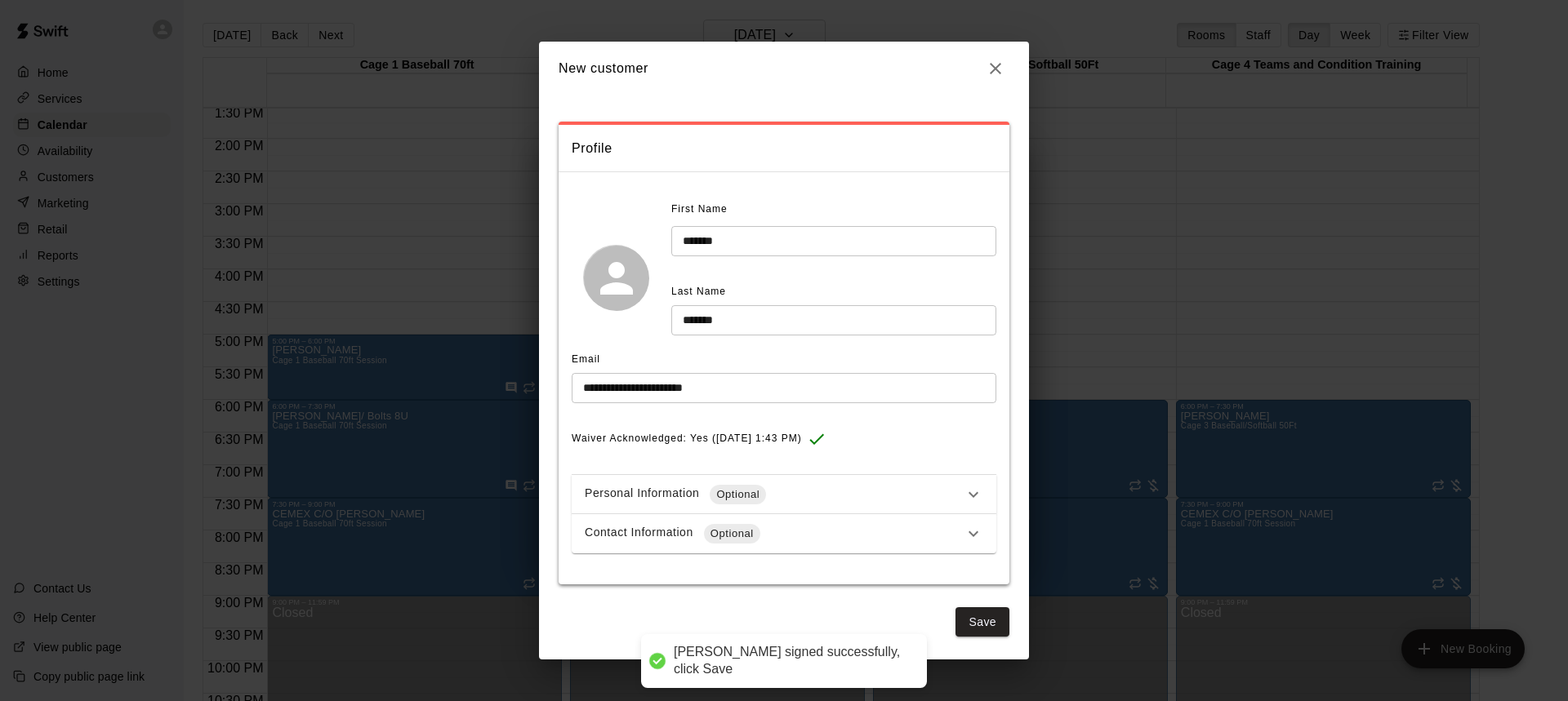
click at [790, 539] on div "Contact Information Optional" at bounding box center [773, 533] width 379 height 20
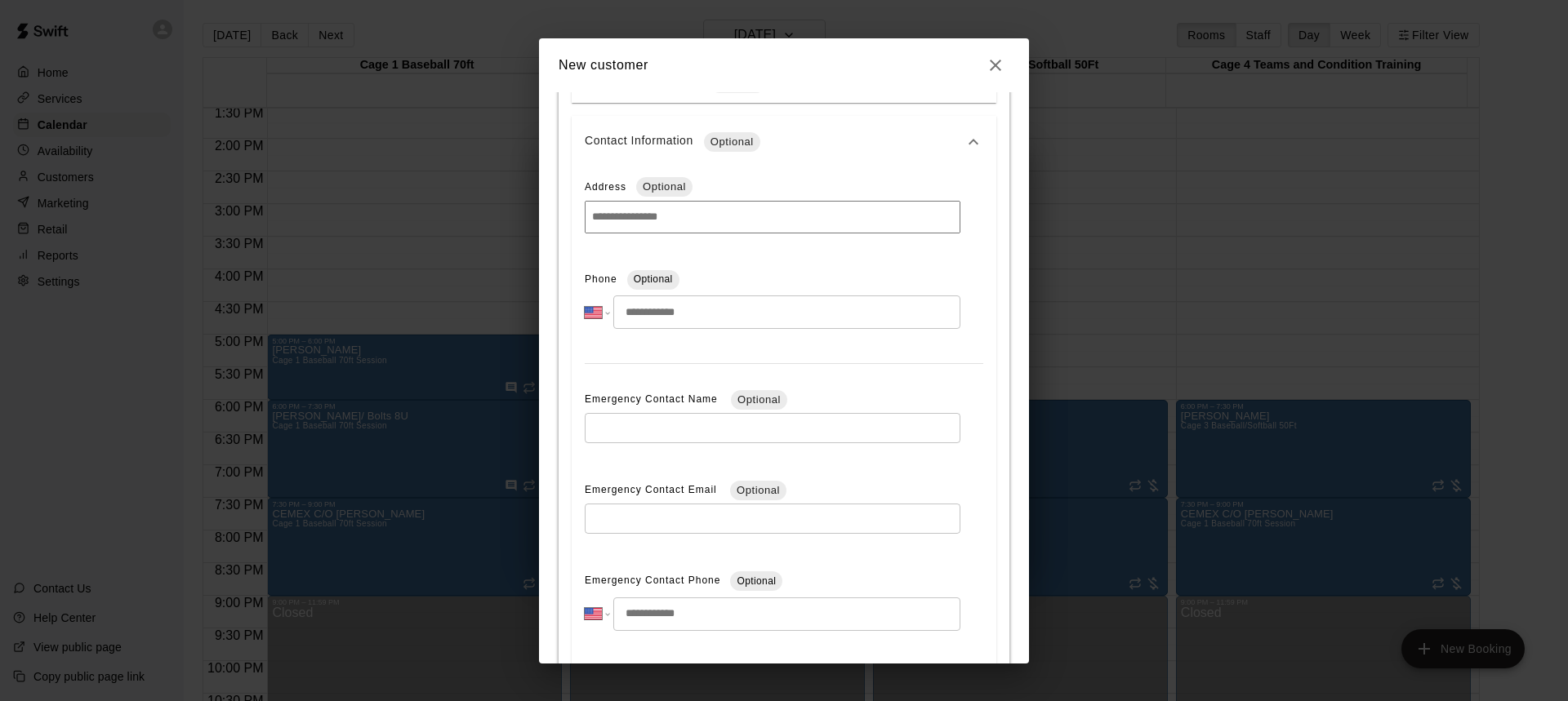
scroll to position [519, 0]
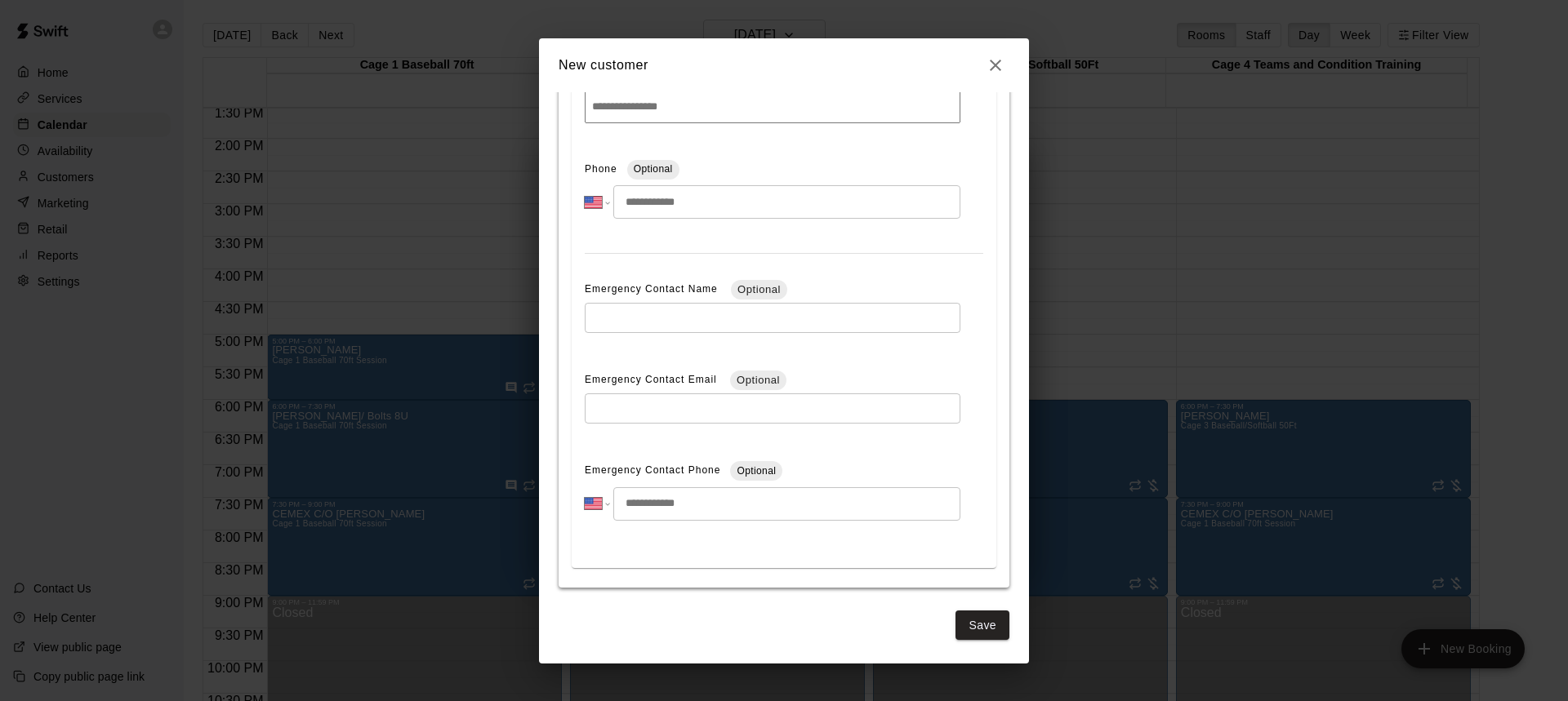
click at [727, 509] on input "tel" at bounding box center [787, 504] width 347 height 33
type input "**********"
click at [962, 626] on button "Save" at bounding box center [982, 626] width 54 height 31
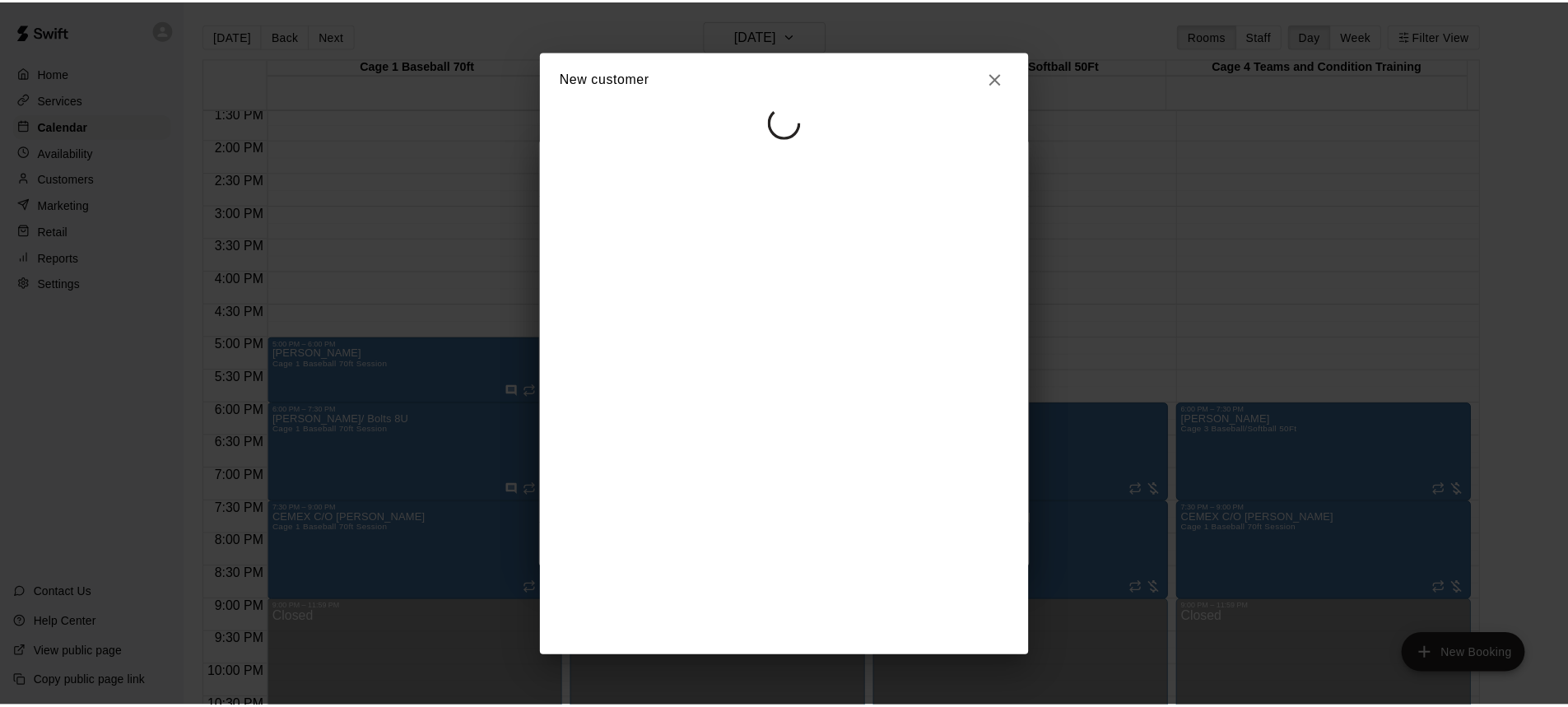
scroll to position [0, 0]
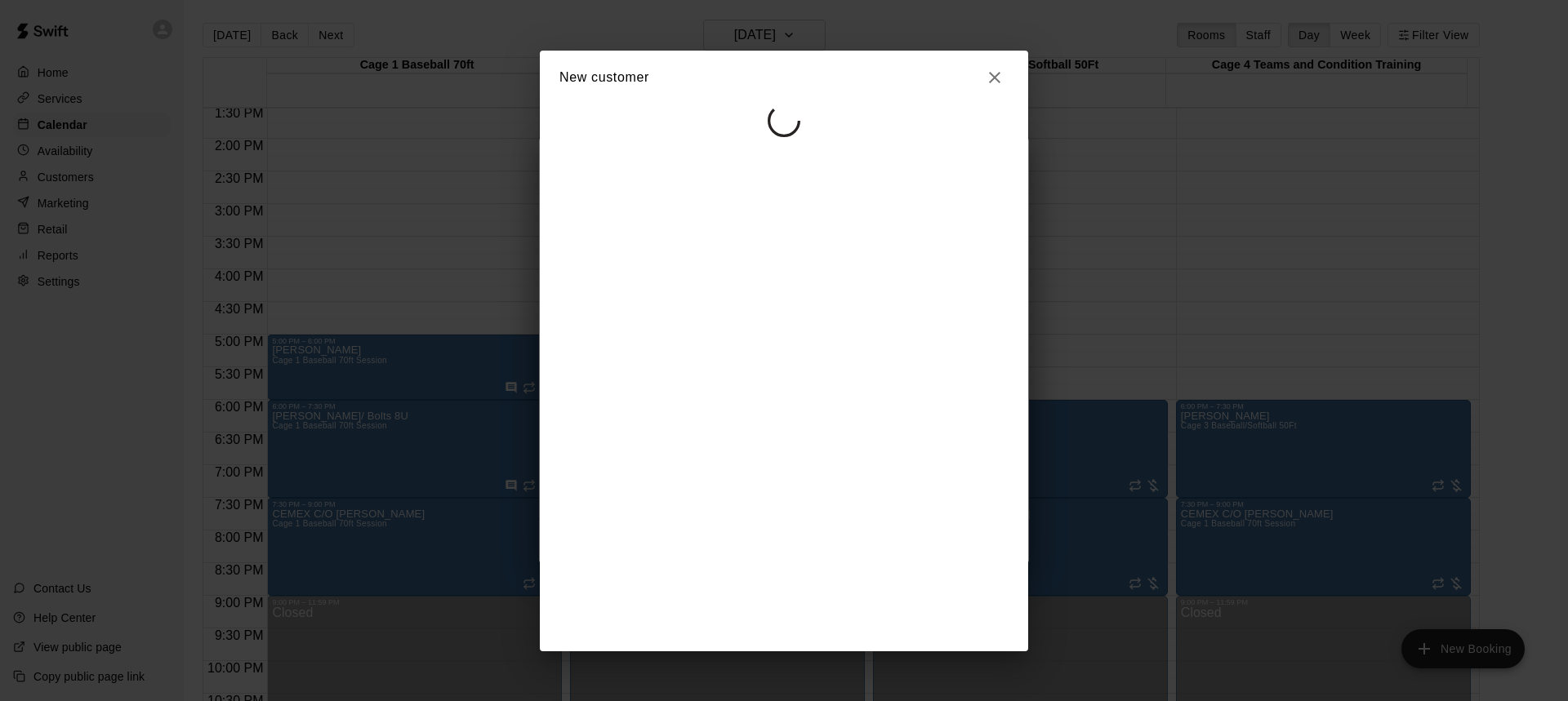
select select "**"
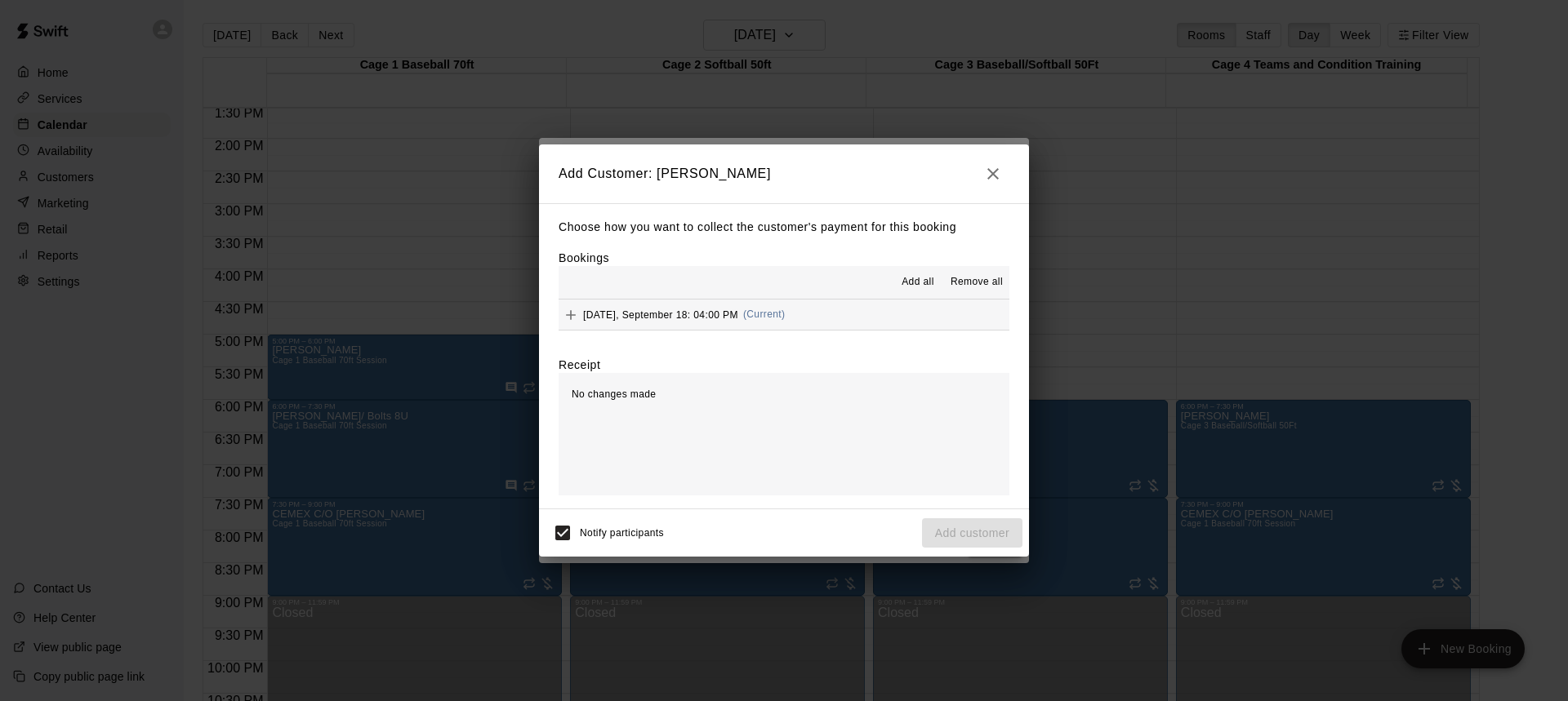
click at [914, 278] on span "Add all" at bounding box center [917, 282] width 32 height 16
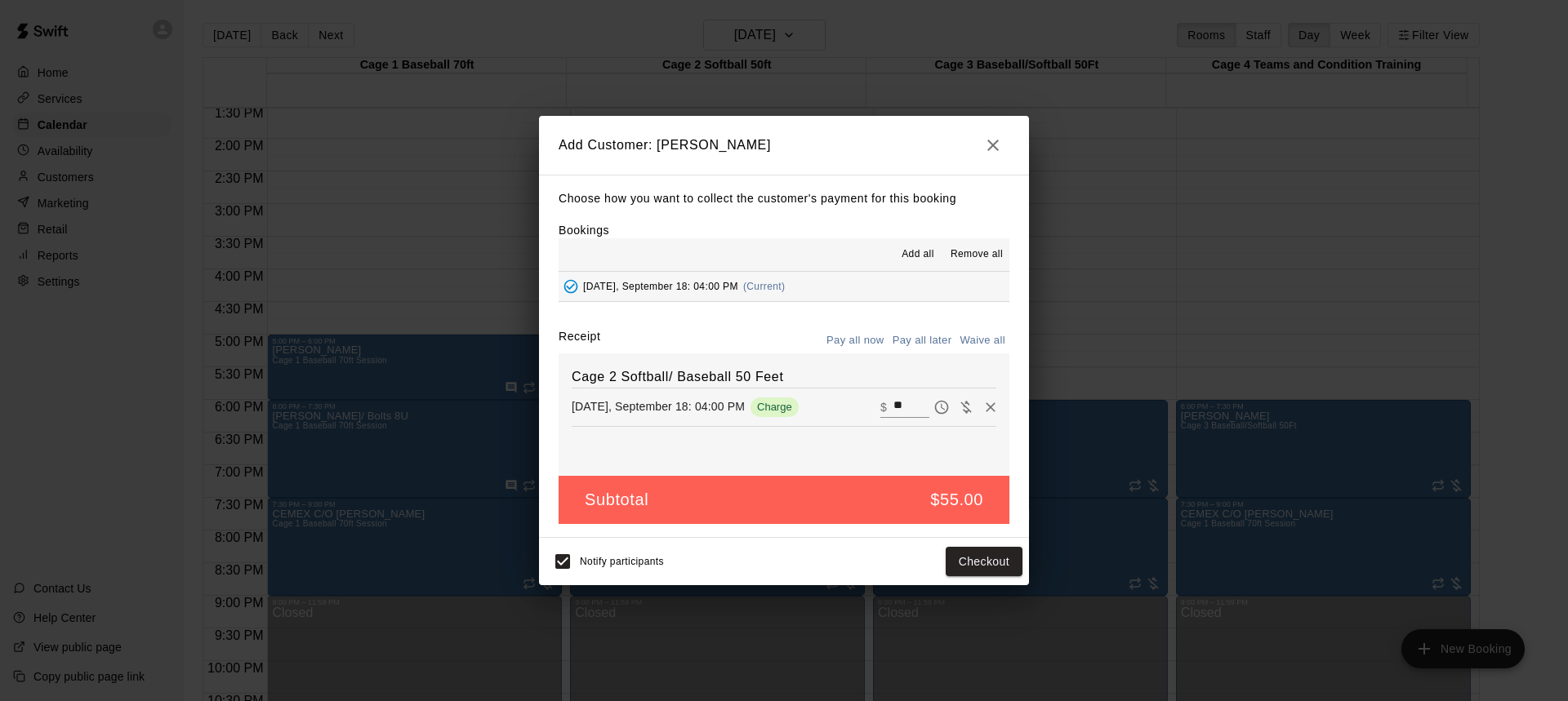
click at [914, 334] on button "Pay all later" at bounding box center [922, 341] width 68 height 26
click at [989, 561] on button "Add customer" at bounding box center [972, 562] width 100 height 31
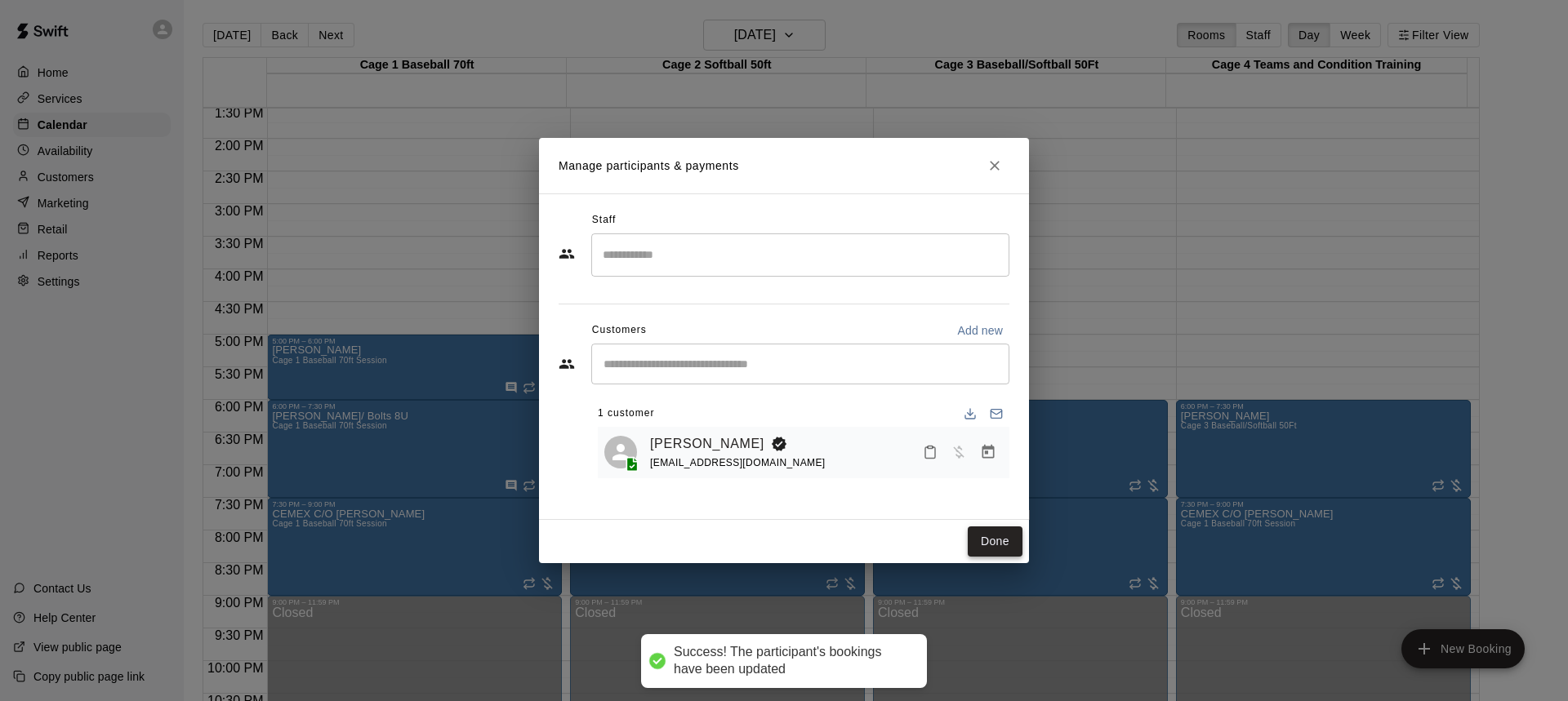
click at [990, 538] on button "Done" at bounding box center [995, 542] width 54 height 31
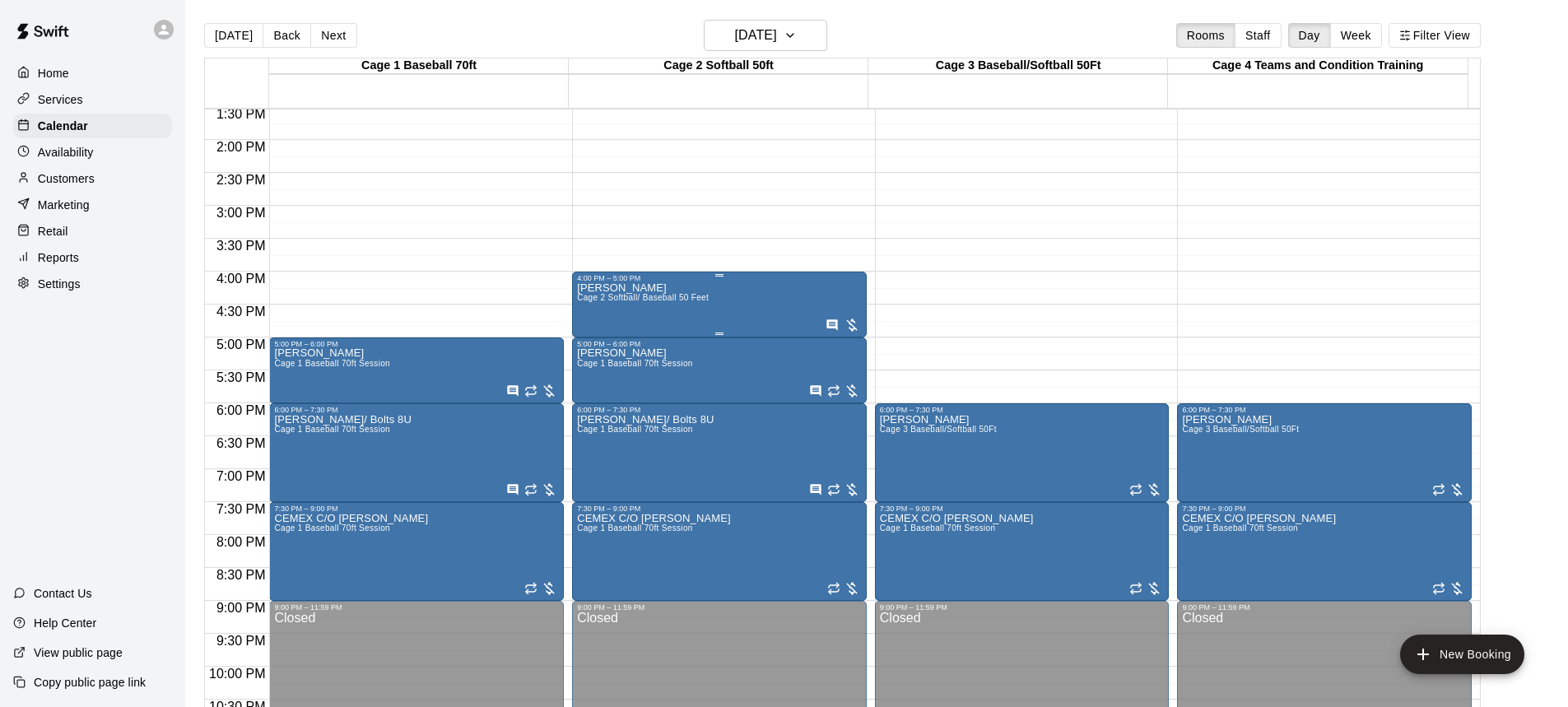
click at [684, 302] on span "Cage 2 Softball/ Baseball 50 Feet" at bounding box center [643, 298] width 132 height 9
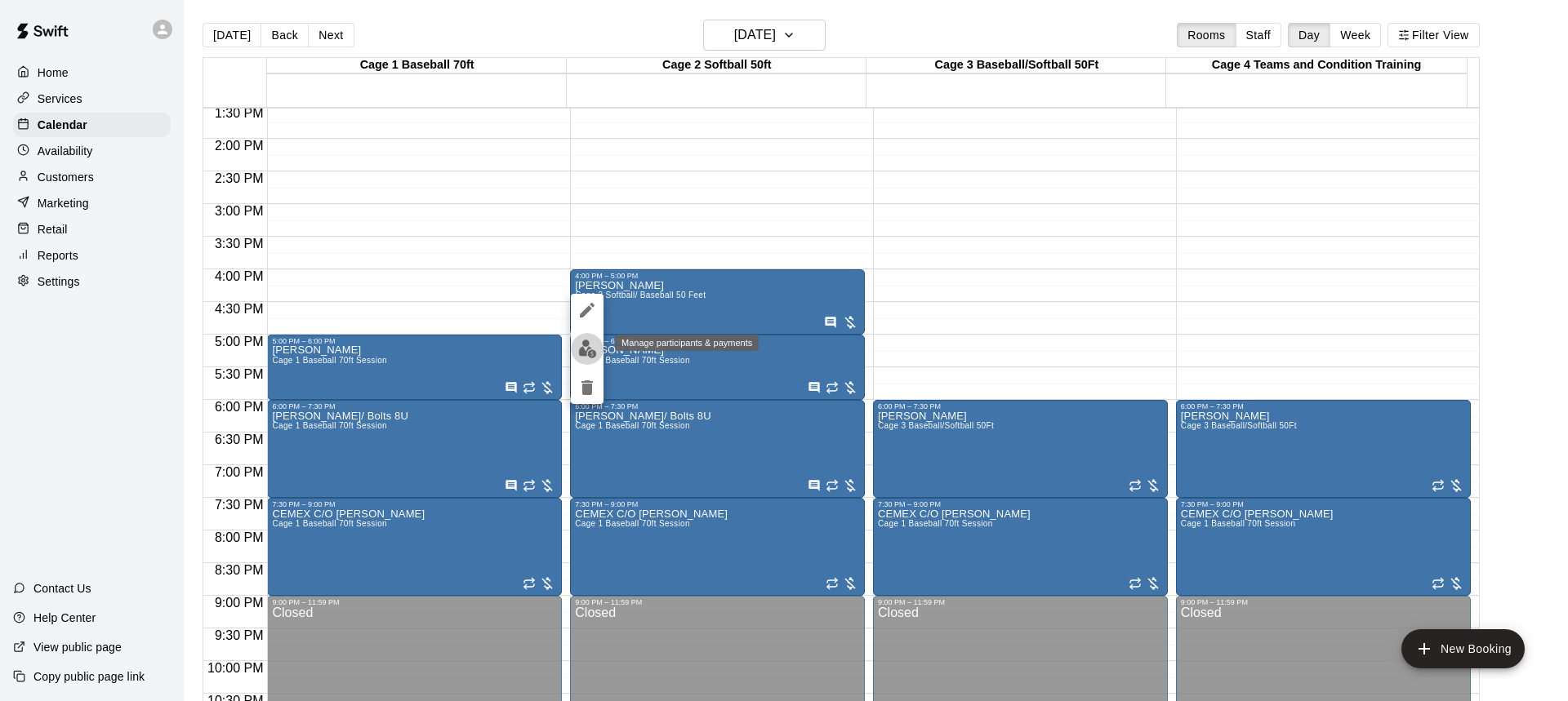
click at [590, 344] on img "edit" at bounding box center [587, 349] width 19 height 19
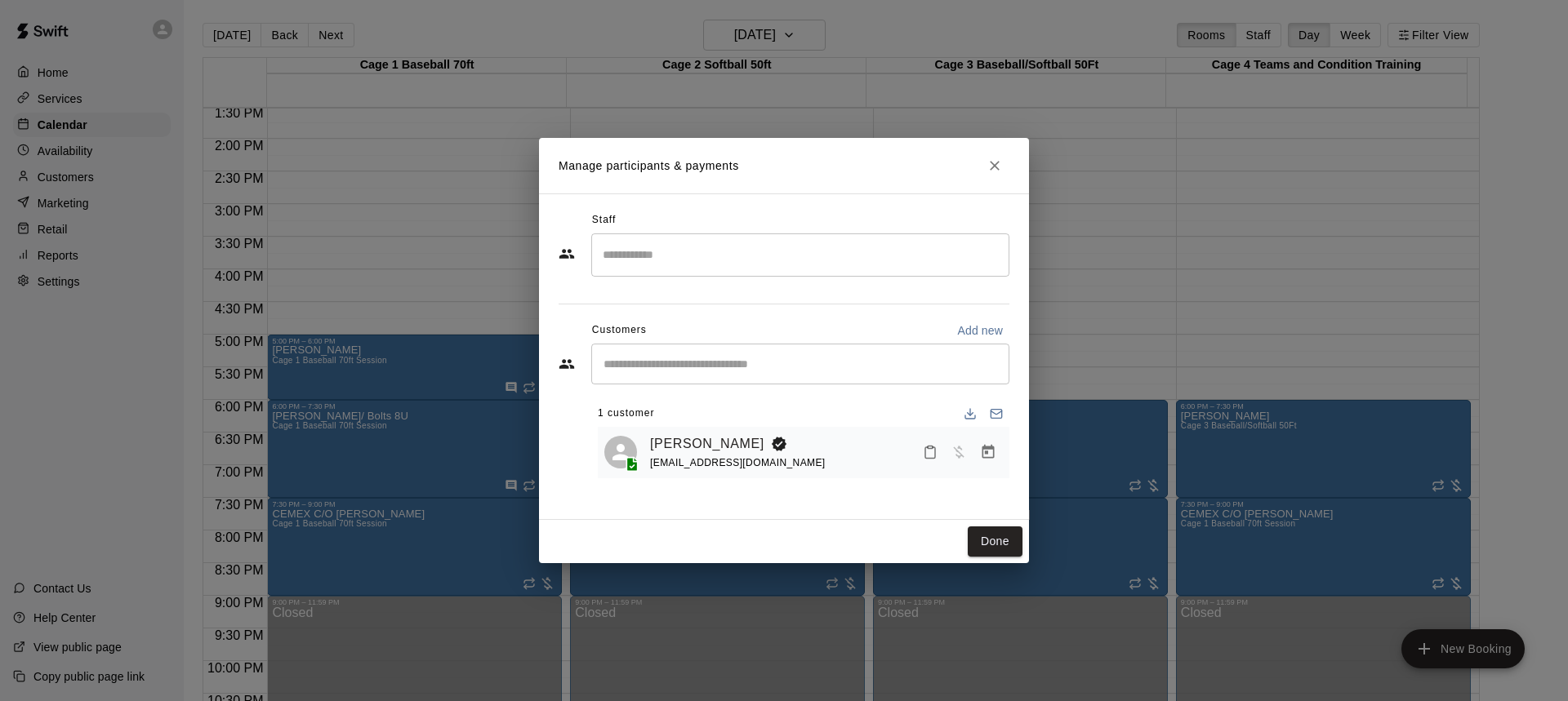
click at [669, 259] on input "Search staff" at bounding box center [800, 255] width 403 height 29
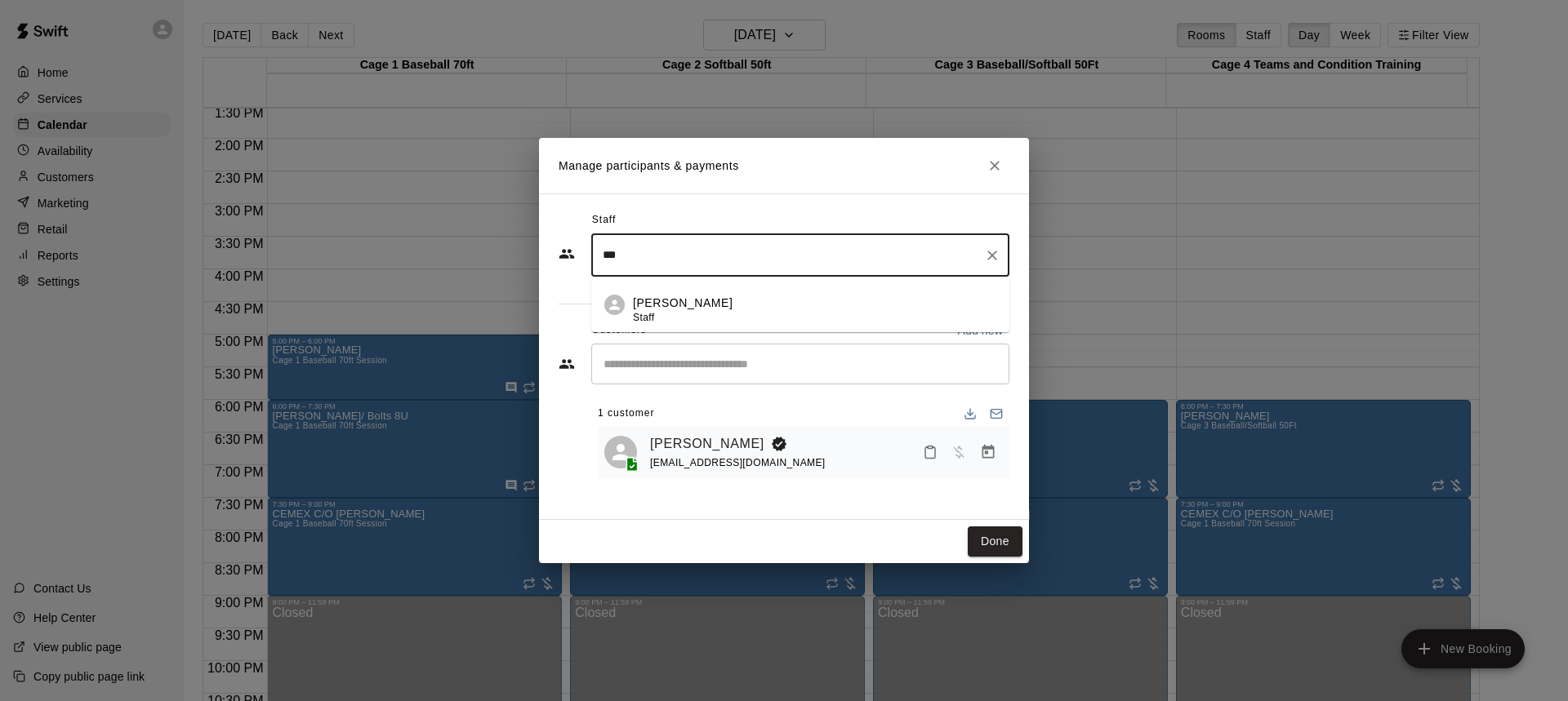
click at [695, 299] on p "[PERSON_NAME]" at bounding box center [682, 303] width 100 height 17
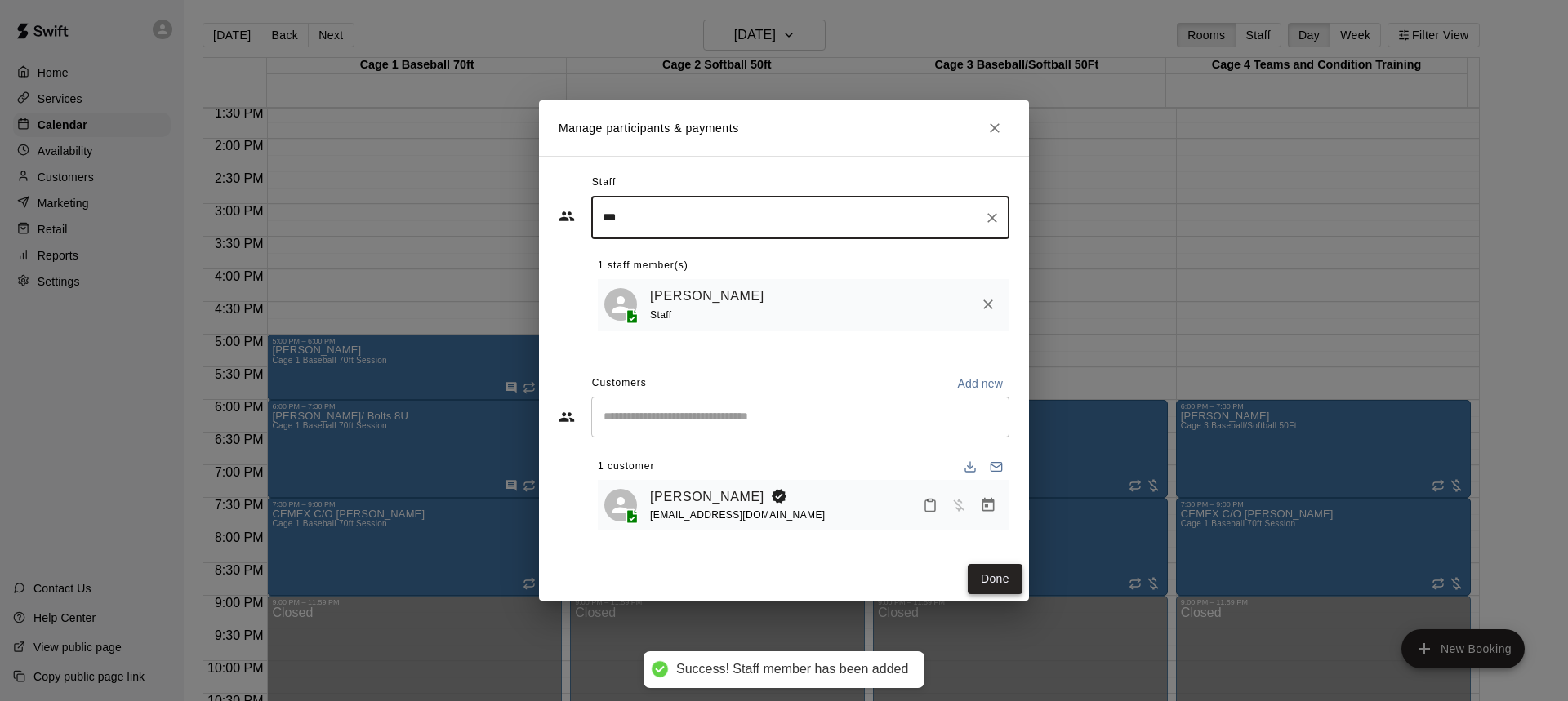
type input "***"
click at [991, 587] on button "Done" at bounding box center [995, 579] width 54 height 31
